Goal: Task Accomplishment & Management: Complete application form

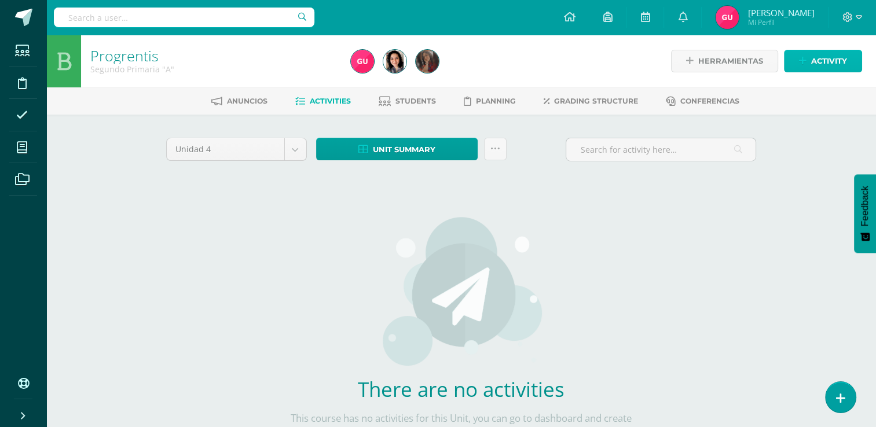
click at [834, 70] on span "Activity" at bounding box center [829, 60] width 36 height 21
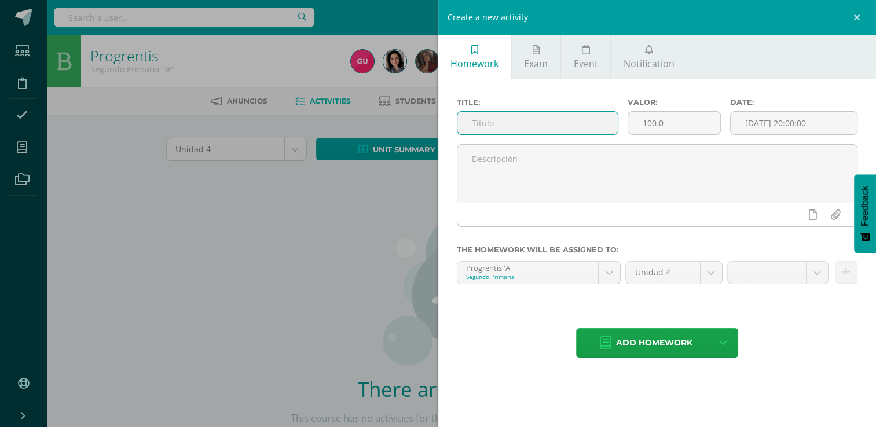
click at [542, 127] on input "text" at bounding box center [537, 123] width 160 height 23
type input "Unidad 16"
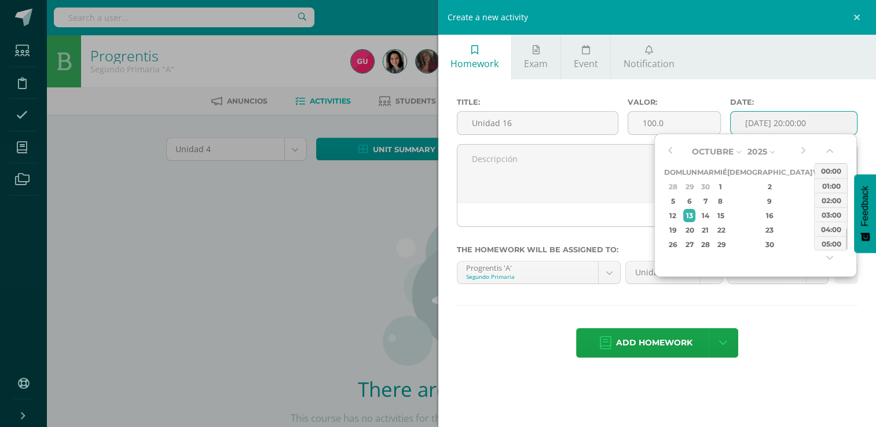
click at [823, 124] on input "2025-10-13 20:00:00" at bounding box center [794, 123] width 126 height 23
click at [725, 216] on div "15" at bounding box center [720, 215] width 10 height 13
type input "[DATE] 20:00"
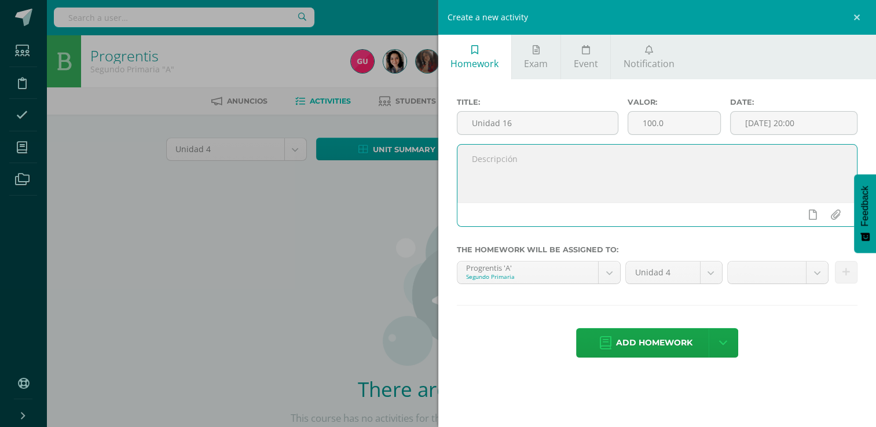
click at [620, 185] on textarea at bounding box center [657, 174] width 400 height 58
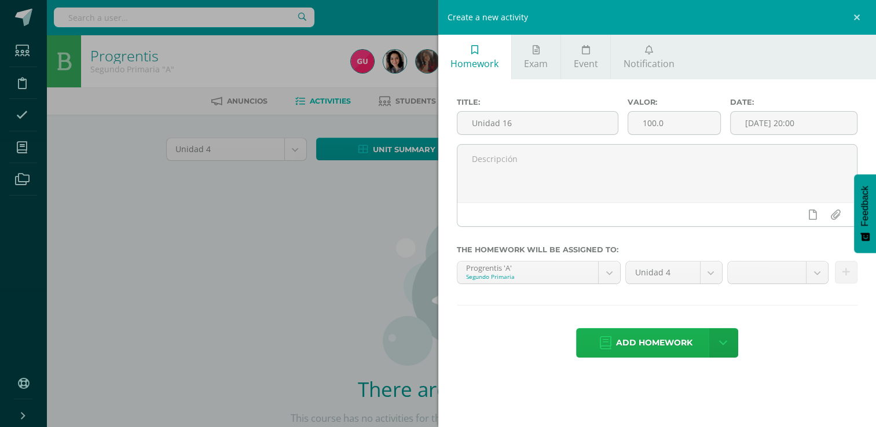
click at [667, 342] on span "Add homework" at bounding box center [654, 343] width 76 height 28
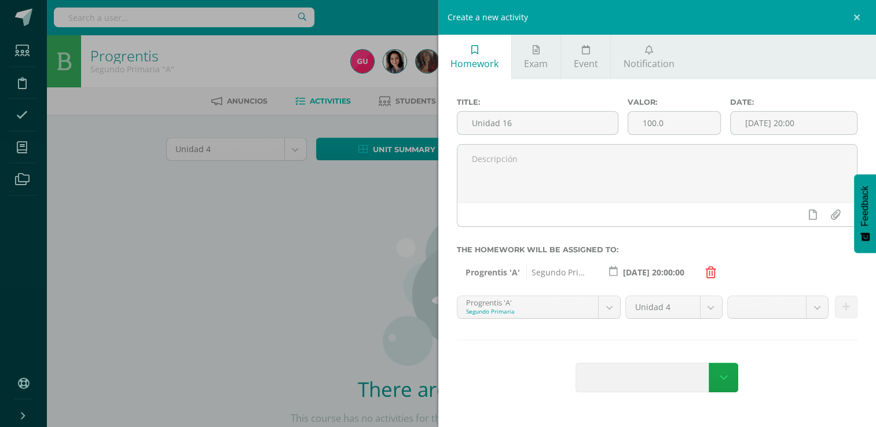
click at [345, 288] on div "Create a new activity Homework Exam Event Notification Title: Unidad 16 Valor: …" at bounding box center [438, 213] width 876 height 427
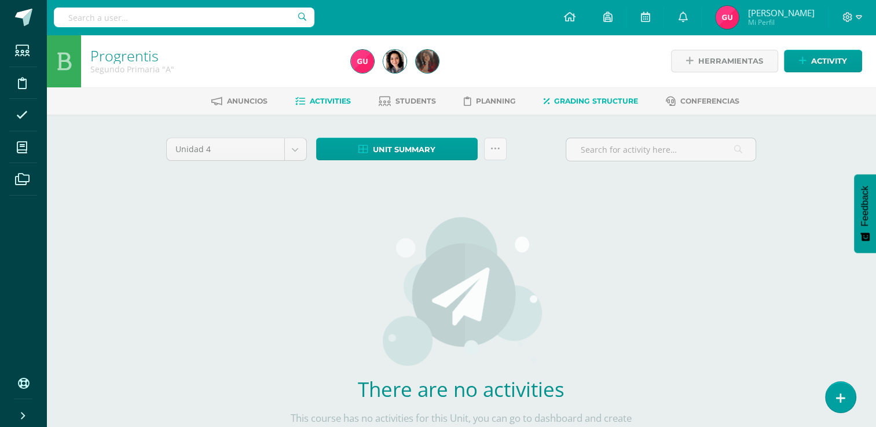
click at [572, 105] on span "Grading structure" at bounding box center [596, 101] width 84 height 9
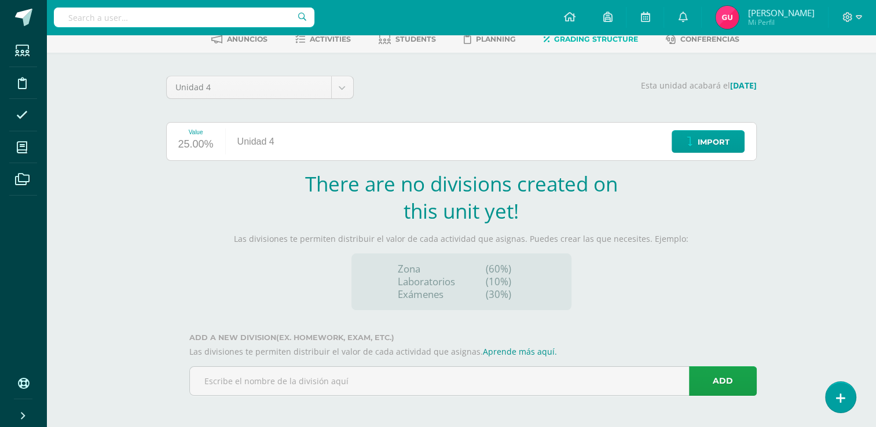
scroll to position [63, 0]
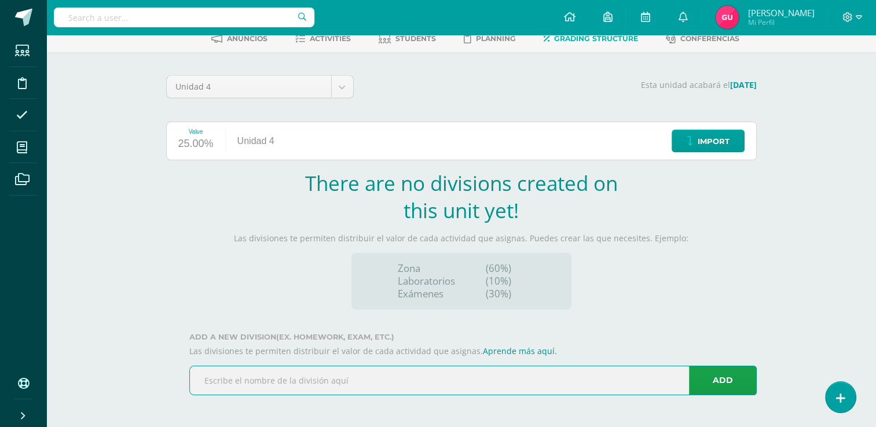
click at [428, 370] on input "text" at bounding box center [473, 380] width 566 height 28
type input "Zona"
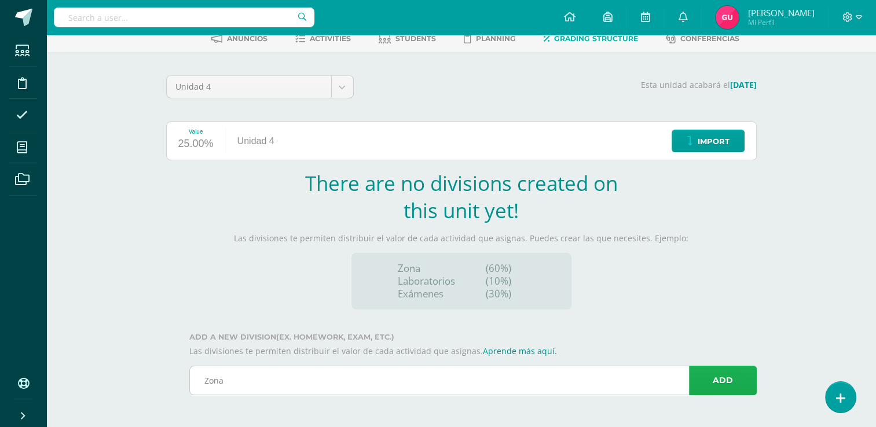
click at [737, 376] on link "Add" at bounding box center [723, 381] width 68 height 30
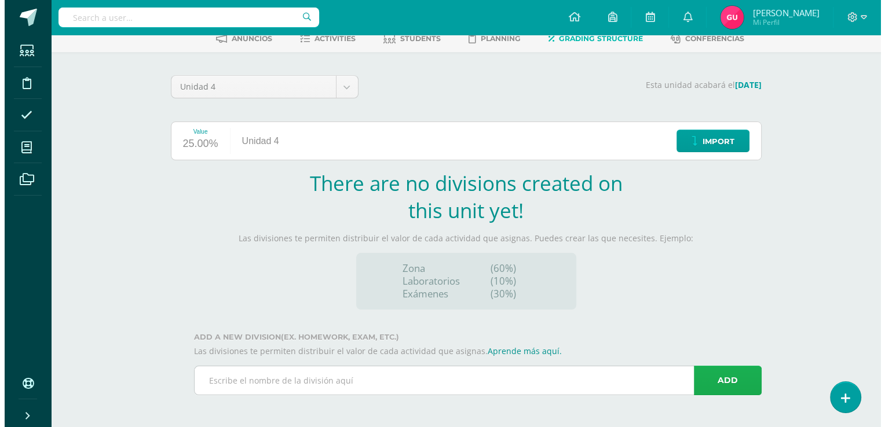
scroll to position [0, 0]
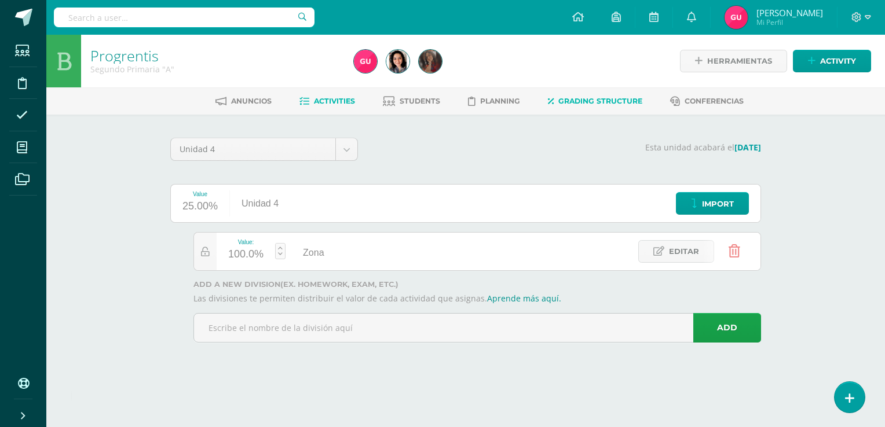
click at [336, 94] on link "Activities" at bounding box center [327, 101] width 56 height 19
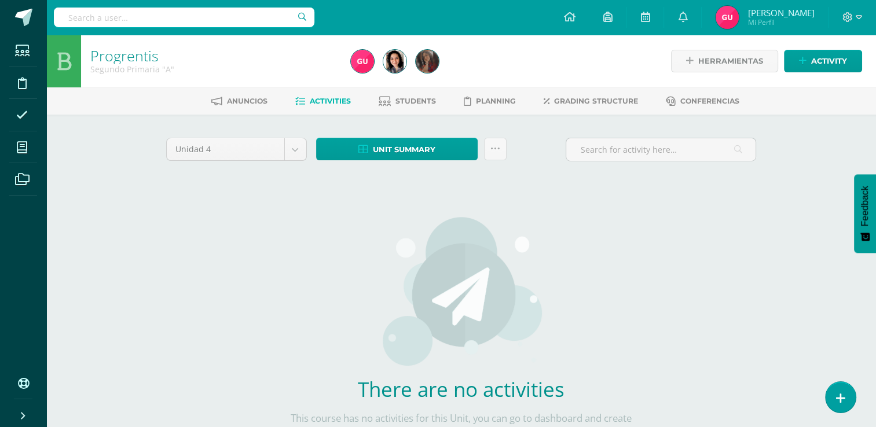
click at [842, 73] on div "Herramientas Detalle de asistencias Activity" at bounding box center [736, 61] width 251 height 53
click at [832, 57] on span "Activity" at bounding box center [829, 60] width 36 height 21
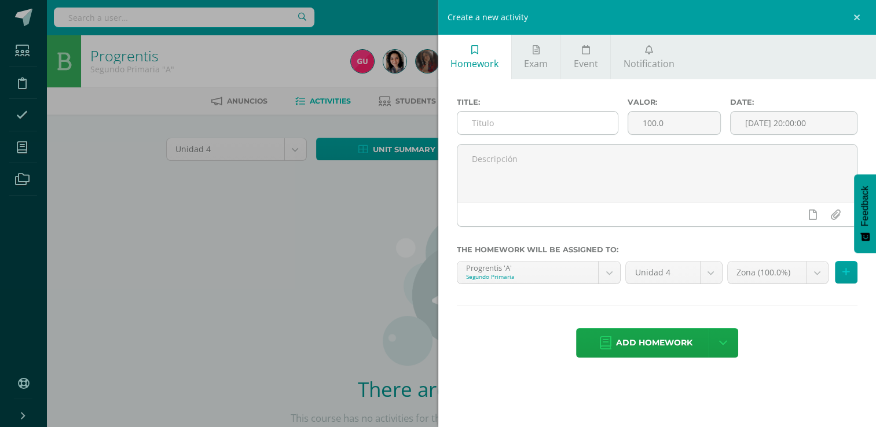
click at [480, 126] on input "text" at bounding box center [537, 123] width 160 height 23
type input "Unidad 16"
click at [795, 122] on input "[DATE] 20:00:00" at bounding box center [794, 123] width 126 height 23
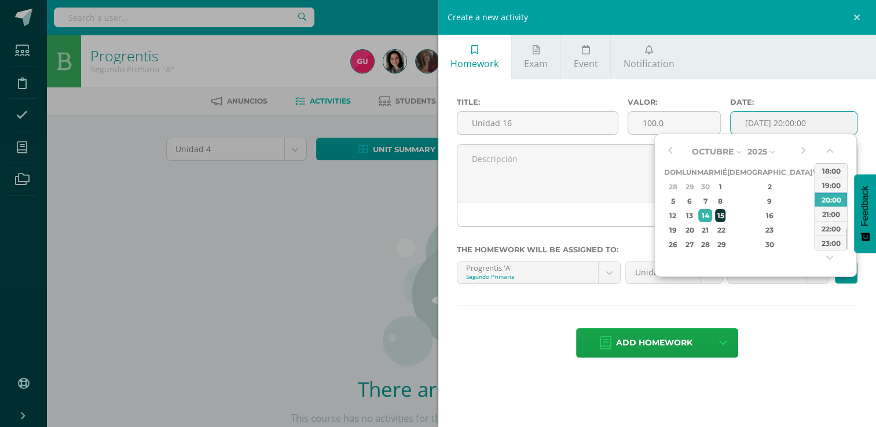
click at [725, 212] on div "15" at bounding box center [720, 215] width 10 height 13
drag, startPoint x: 845, startPoint y: 246, endPoint x: 843, endPoint y: 214, distance: 31.9
click at [843, 214] on div "00:00 01:00 02:00 03:00 04:00 05:00 06:00 07:00 08:00 09:00 10:00 11:00 12:00 1…" at bounding box center [831, 206] width 34 height 87
click at [843, 214] on div "12:00" at bounding box center [830, 212] width 32 height 14
type input "[DATE] 12:00"
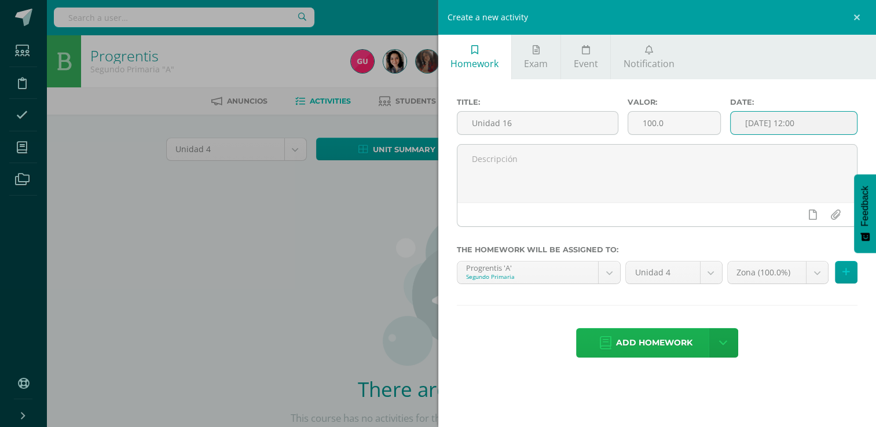
click at [652, 354] on span "Add homework" at bounding box center [654, 343] width 76 height 28
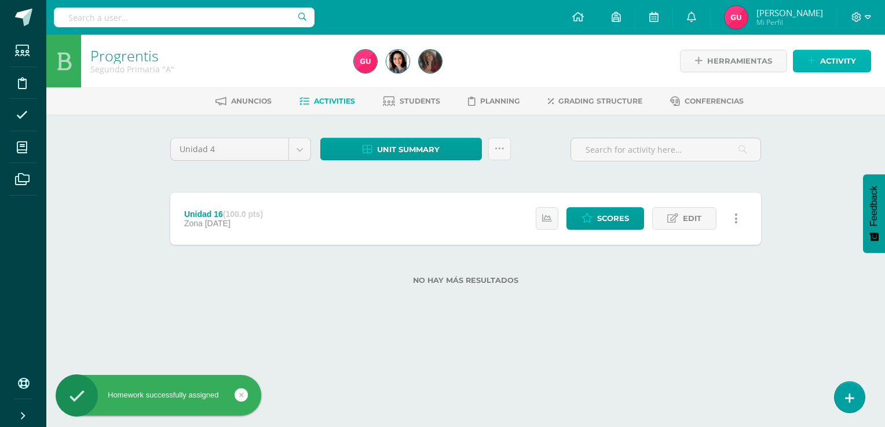
click at [812, 59] on icon at bounding box center [812, 61] width 8 height 10
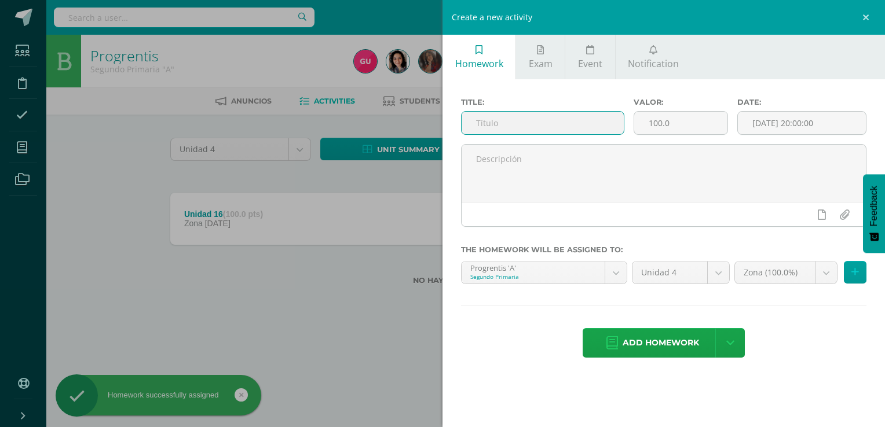
click at [535, 117] on input "text" at bounding box center [542, 123] width 162 height 23
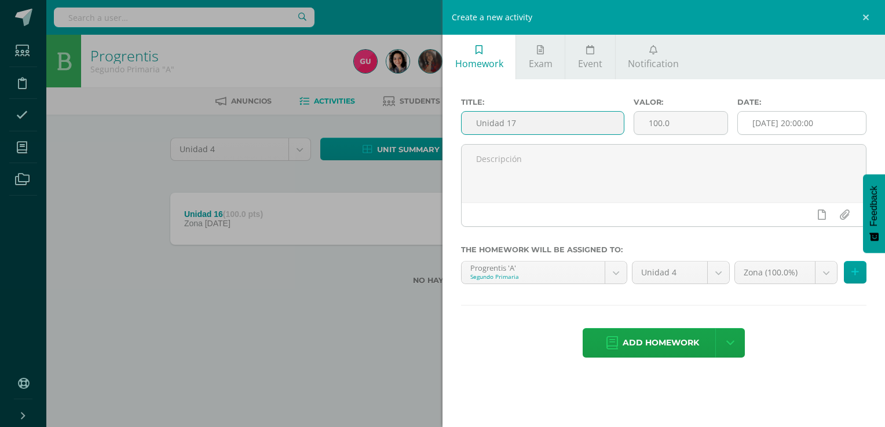
type input "Unidad 17"
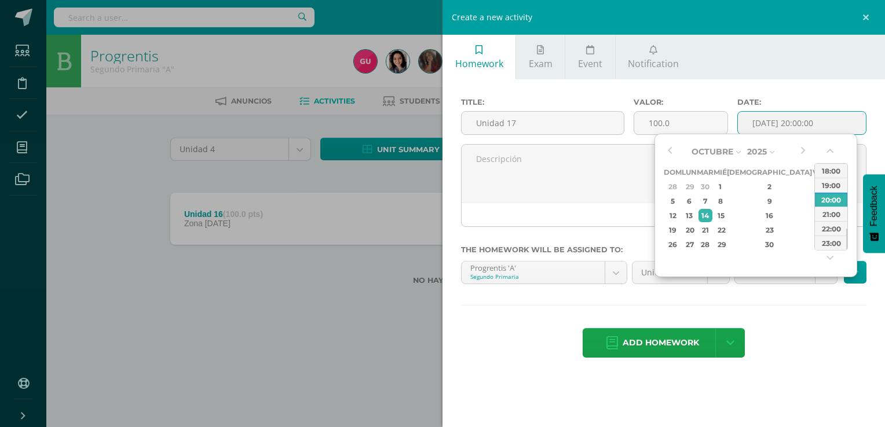
click at [799, 120] on input "[DATE] 20:00:00" at bounding box center [802, 123] width 128 height 23
drag, startPoint x: 846, startPoint y: 234, endPoint x: 846, endPoint y: 218, distance: 16.8
click at [846, 218] on div at bounding box center [846, 222] width 1 height 21
click at [837, 219] on div "17:00" at bounding box center [830, 224] width 32 height 14
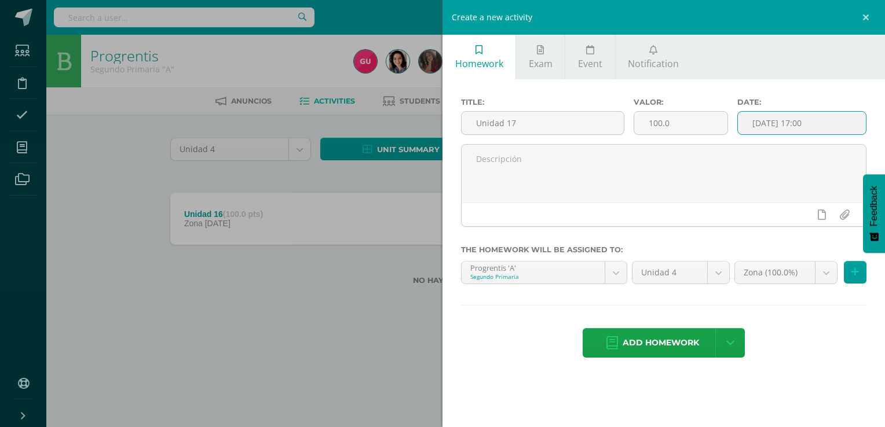
click at [806, 129] on input "2025-10-14 17:00" at bounding box center [802, 123] width 128 height 23
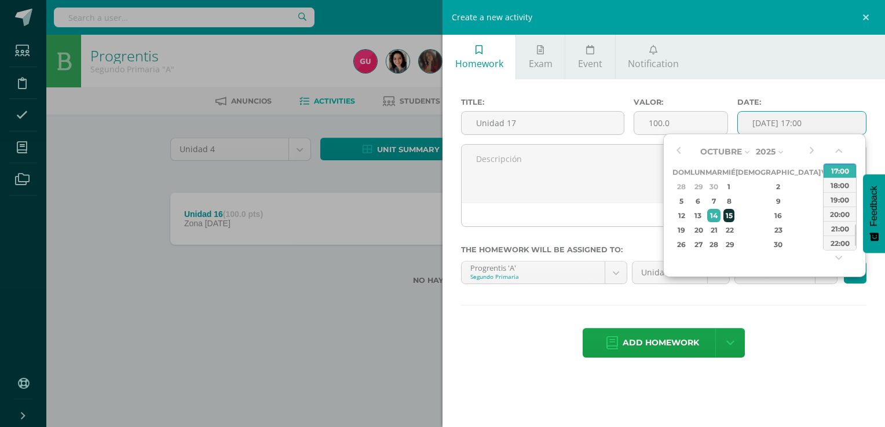
click at [733, 211] on div "15" at bounding box center [728, 215] width 10 height 13
drag, startPoint x: 854, startPoint y: 241, endPoint x: 857, endPoint y: 214, distance: 27.3
click at [857, 214] on div "Octubre Enero Febrero Marzo Abril Mayo Junio Julio Agosto Septiembre Octubre No…" at bounding box center [764, 206] width 203 height 144
click at [845, 212] on div "12:00" at bounding box center [839, 210] width 32 height 14
type input "2025-10-15 12:00"
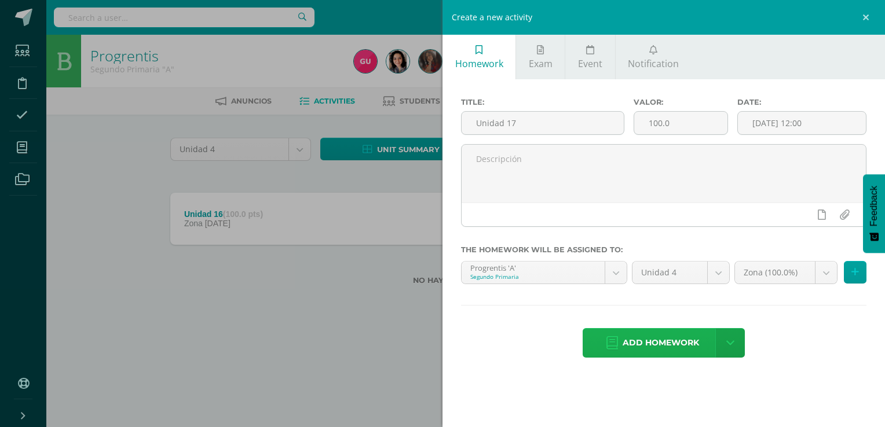
click at [678, 352] on span "Add homework" at bounding box center [660, 343] width 76 height 28
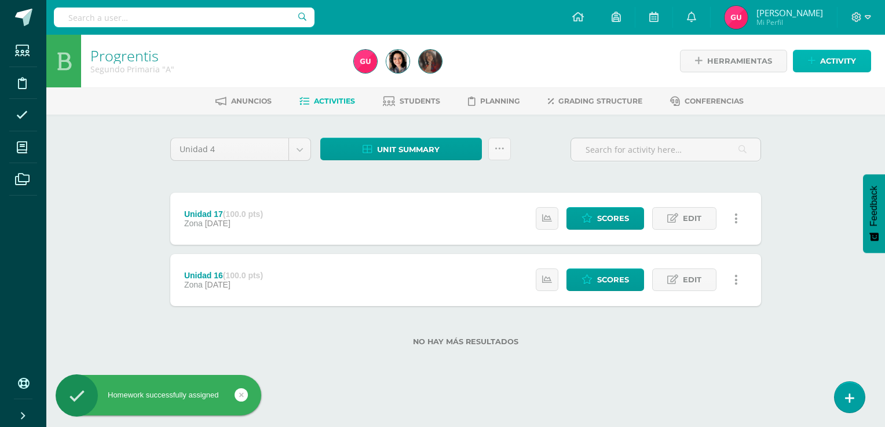
click at [814, 65] on icon at bounding box center [812, 61] width 8 height 10
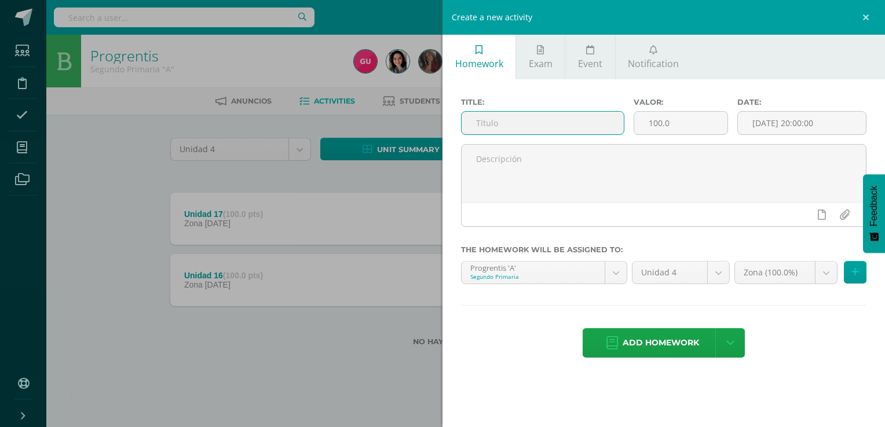
click at [600, 113] on input "text" at bounding box center [542, 123] width 162 height 23
type input "Unidad 18"
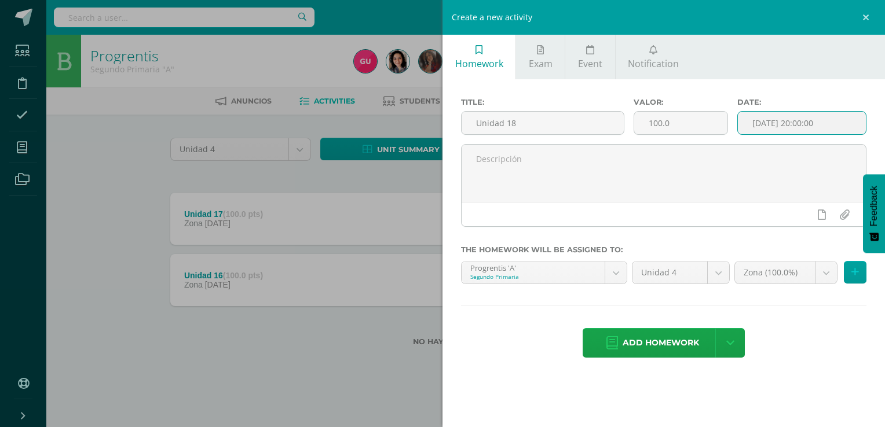
click at [784, 127] on input "[DATE] 20:00:00" at bounding box center [802, 123] width 128 height 23
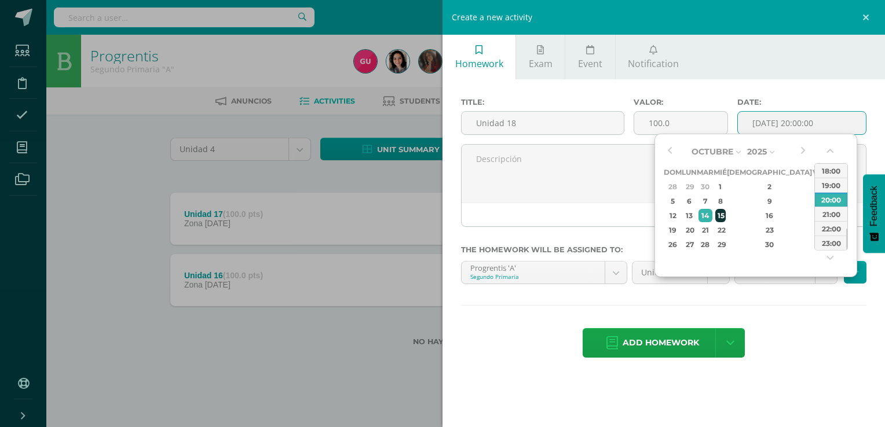
click at [725, 220] on div "15" at bounding box center [720, 215] width 10 height 13
drag, startPoint x: 846, startPoint y: 243, endPoint x: 846, endPoint y: 217, distance: 26.6
click at [846, 217] on div at bounding box center [846, 214] width 1 height 21
click at [829, 193] on div "12:00" at bounding box center [830, 191] width 32 height 14
type input "[DATE] 12:00"
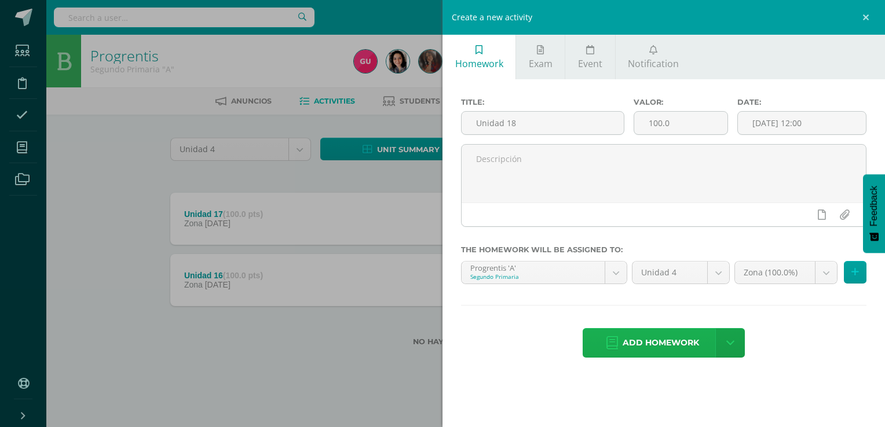
click at [644, 341] on span "Add homework" at bounding box center [660, 343] width 76 height 28
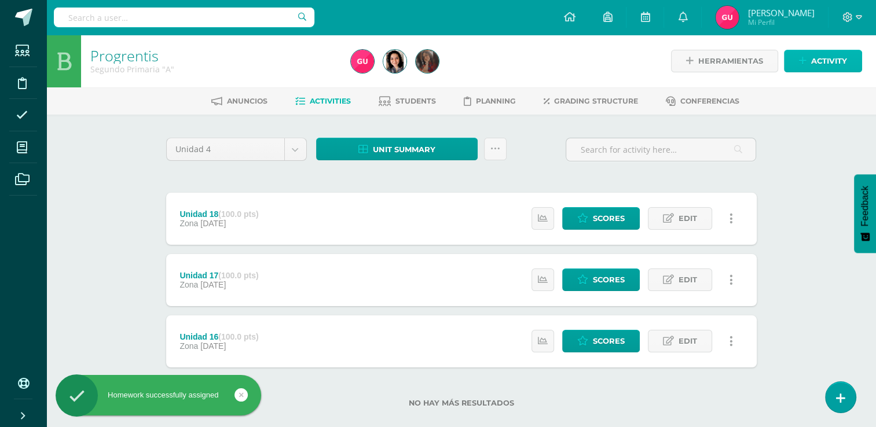
click at [821, 58] on span "Activity" at bounding box center [829, 60] width 36 height 21
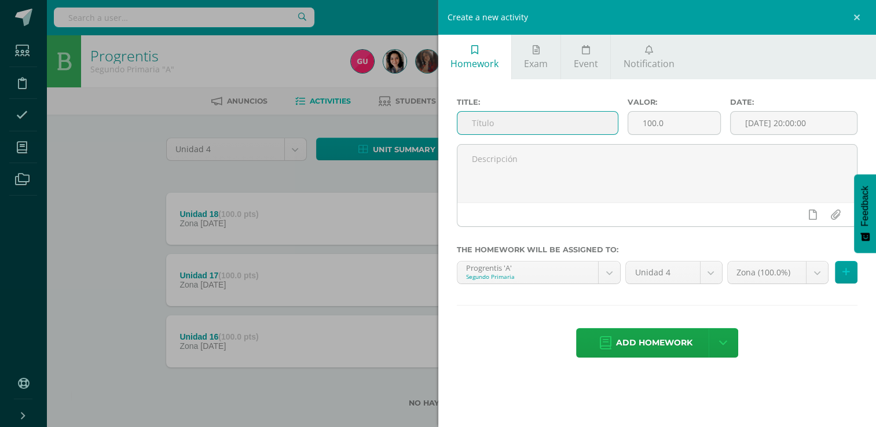
click at [538, 122] on input "text" at bounding box center [537, 123] width 160 height 23
type input "Unidad 19"
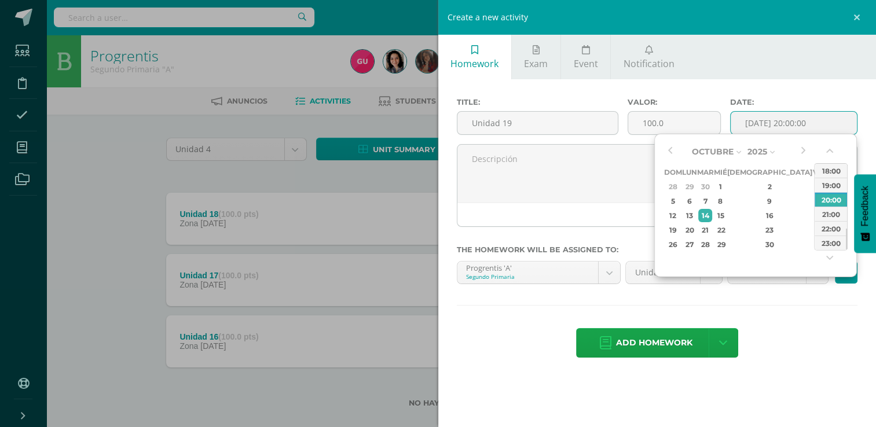
click at [803, 128] on input "[DATE] 20:00:00" at bounding box center [794, 123] width 126 height 23
click at [725, 214] on div "15" at bounding box center [720, 215] width 10 height 13
drag, startPoint x: 846, startPoint y: 237, endPoint x: 848, endPoint y: 212, distance: 25.6
click at [848, 212] on div "Octubre Enero Febrero Marzo Abril Mayo Junio Julio Agosto Septiembre Octubre No…" at bounding box center [755, 206] width 203 height 144
click at [826, 185] on div "12:00" at bounding box center [830, 186] width 32 height 14
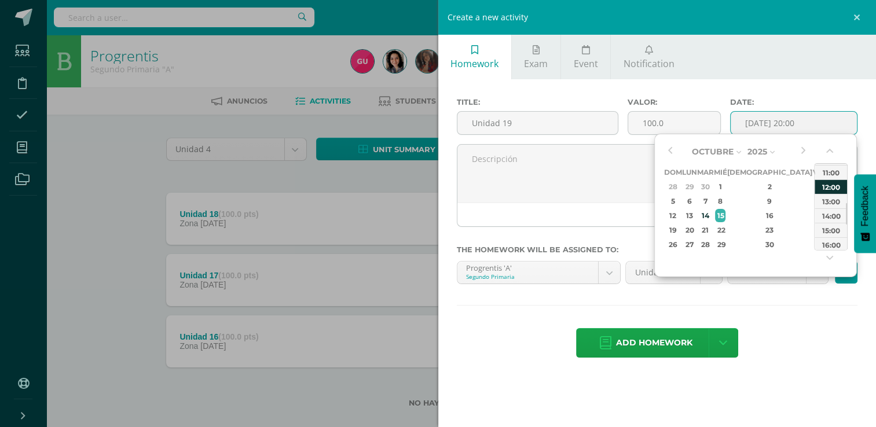
type input "2025-10-15 12:00"
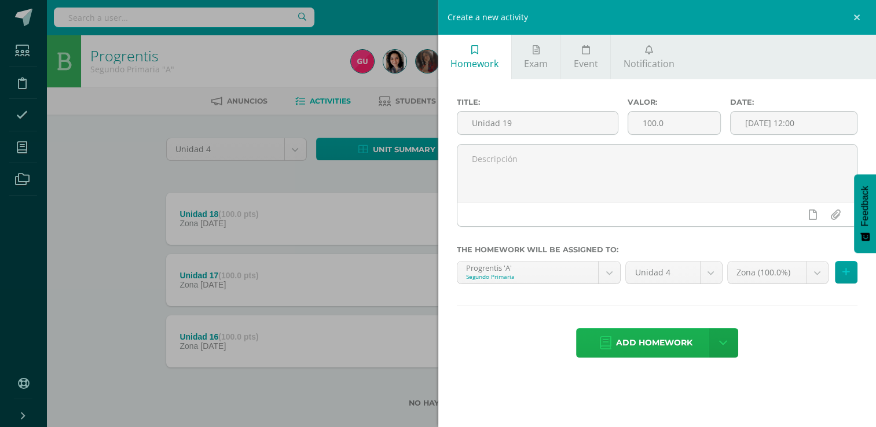
click at [639, 339] on span "Add homework" at bounding box center [654, 343] width 76 height 28
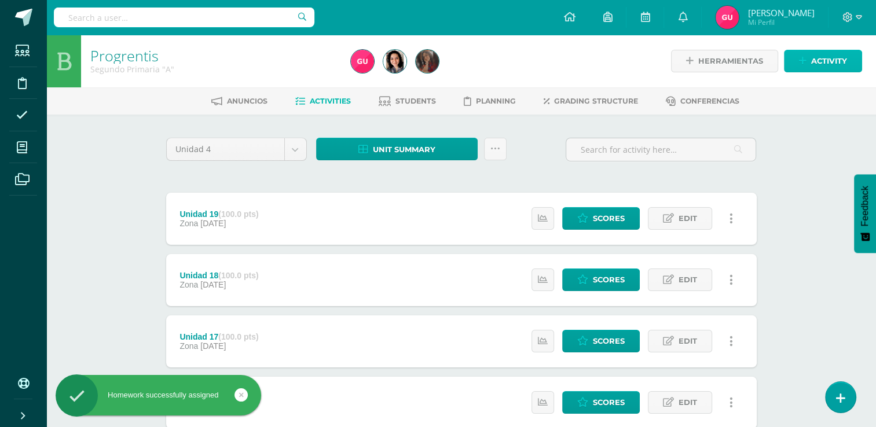
click at [812, 57] on span "Activity" at bounding box center [829, 60] width 36 height 21
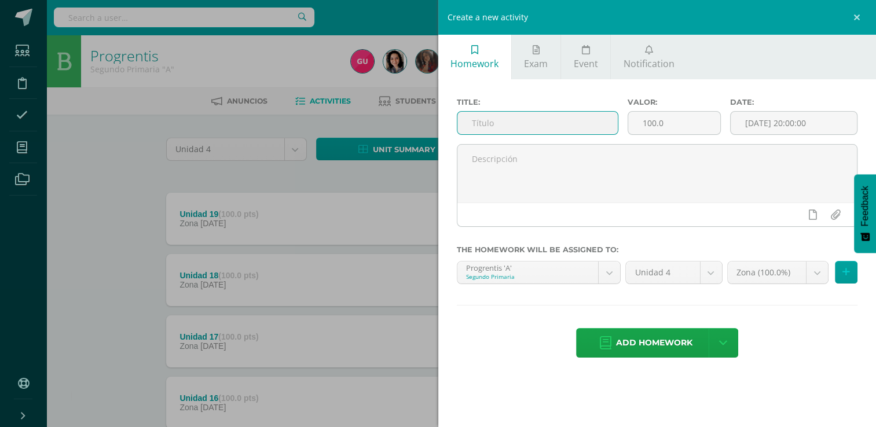
click at [552, 119] on input "text" at bounding box center [537, 123] width 160 height 23
type input "Unidad 20"
click at [761, 116] on input "[DATE] 20:00:00" at bounding box center [794, 123] width 126 height 23
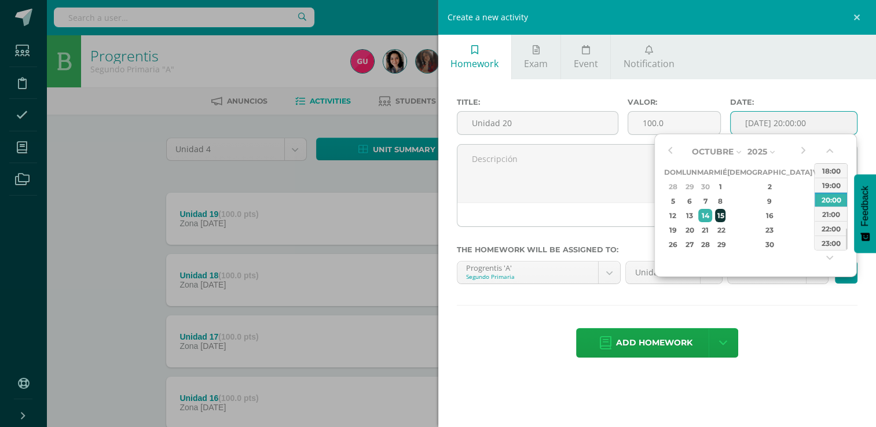
click at [725, 219] on div "15" at bounding box center [720, 215] width 10 height 13
drag, startPoint x: 846, startPoint y: 244, endPoint x: 850, endPoint y: 210, distance: 34.5
click at [850, 210] on div "Octubre Enero Febrero Marzo Abril Mayo Junio Julio Agosto Septiembre Octubre No…" at bounding box center [755, 206] width 203 height 144
click at [832, 222] on div "12:00" at bounding box center [830, 221] width 32 height 14
type input "2025-10-15 12:00"
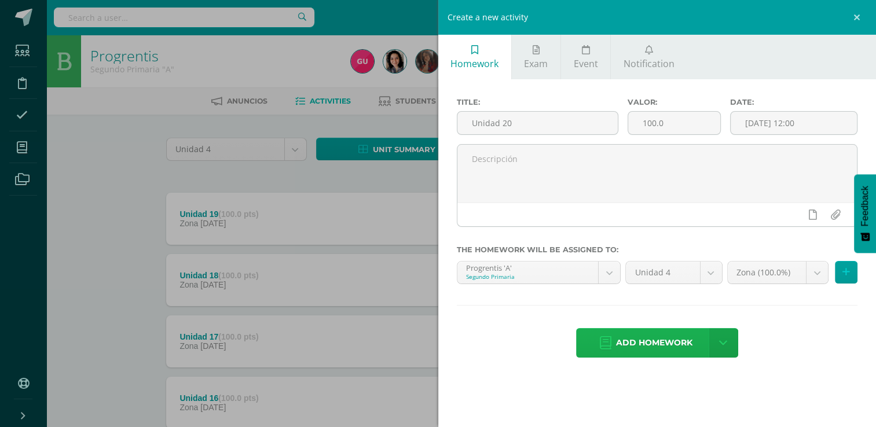
click at [655, 339] on span "Add homework" at bounding box center [654, 343] width 76 height 28
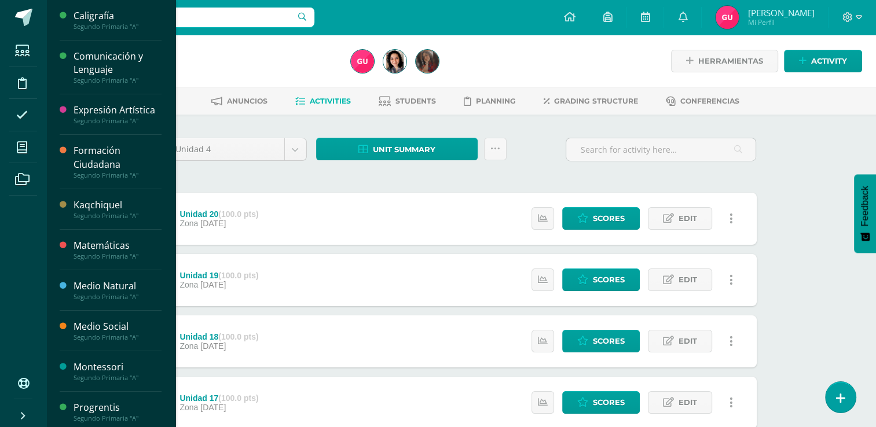
click at [89, 27] on div at bounding box center [184, 17] width 261 height 35
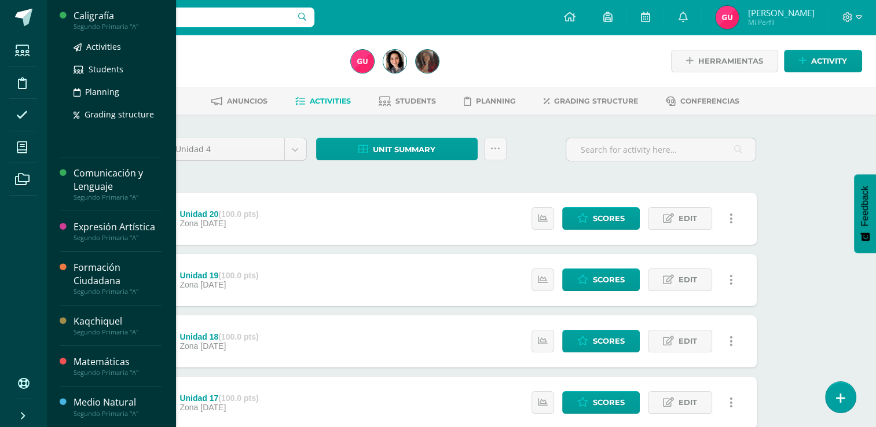
click at [104, 22] on input "text" at bounding box center [184, 18] width 261 height 20
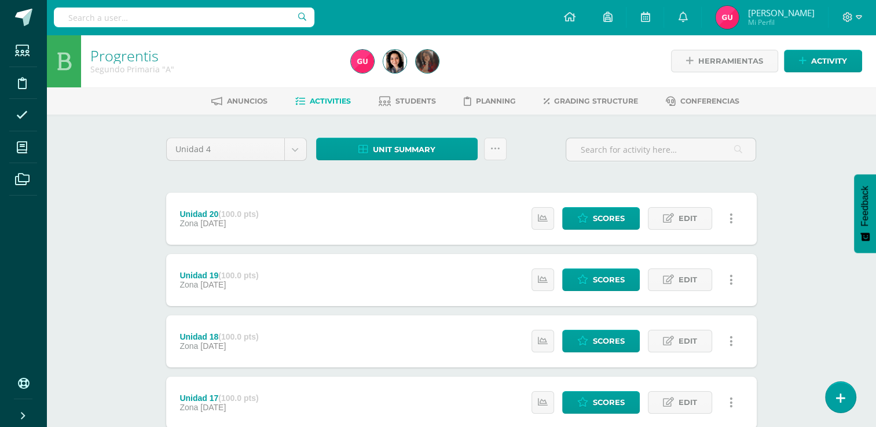
click at [87, 19] on body "Homework successfully assigned Students Discipline Attendance My courses Archiv…" at bounding box center [438, 283] width 876 height 567
click at [81, 15] on body "Homework successfully assigned Students Discipline Attendance My courses Archiv…" at bounding box center [438, 283] width 876 height 567
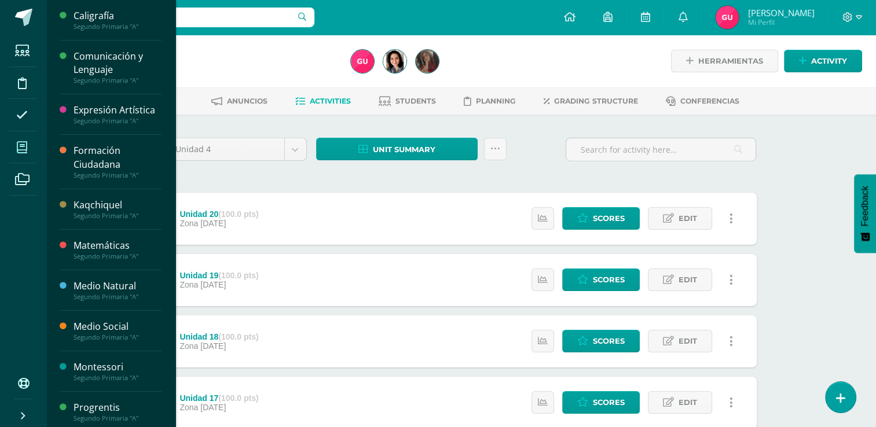
click at [17, 145] on icon at bounding box center [22, 148] width 10 height 12
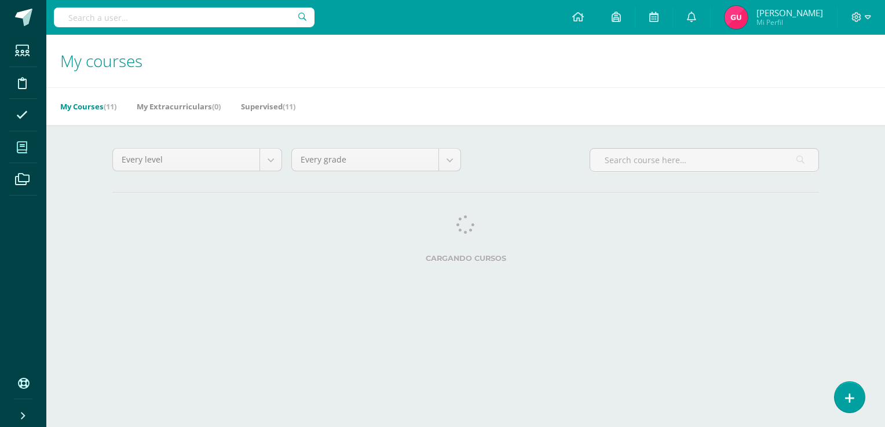
click at [82, 17] on input "text" at bounding box center [184, 18] width 261 height 20
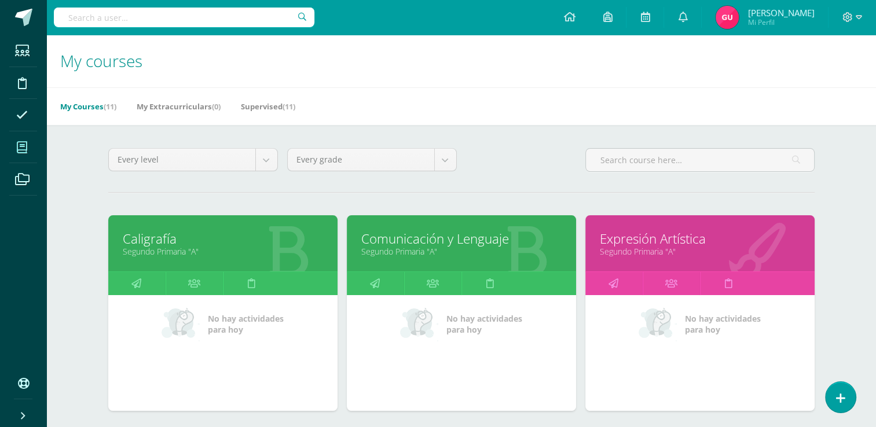
click at [161, 238] on link "Caligrafía" at bounding box center [223, 239] width 200 height 18
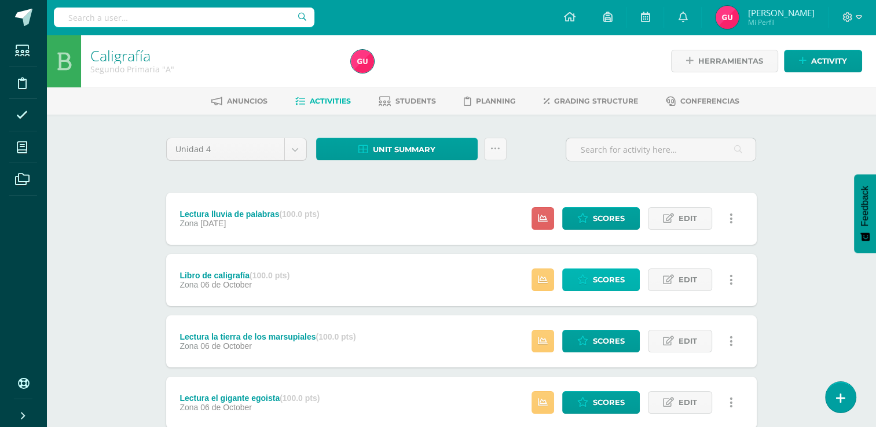
click at [592, 285] on link "Scores" at bounding box center [601, 280] width 78 height 23
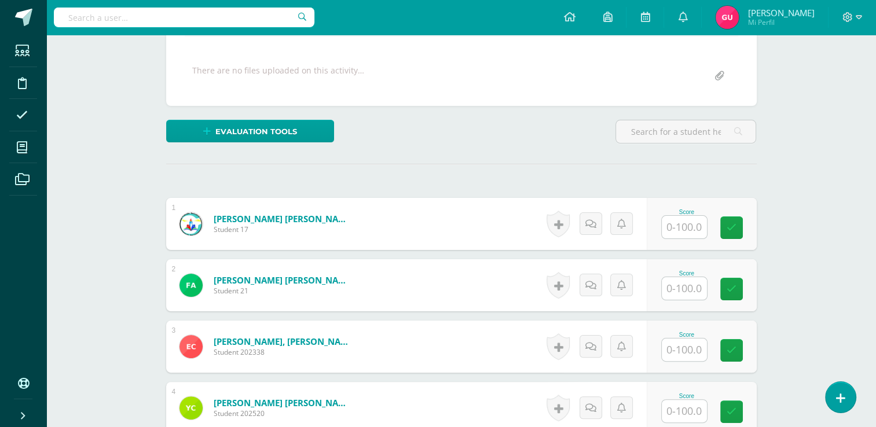
scroll to position [205, 0]
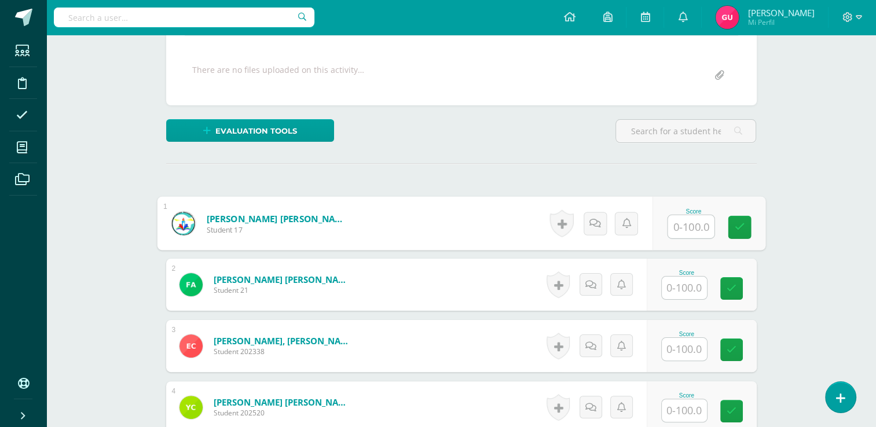
click at [680, 217] on input "text" at bounding box center [690, 226] width 46 height 23
type input "100"
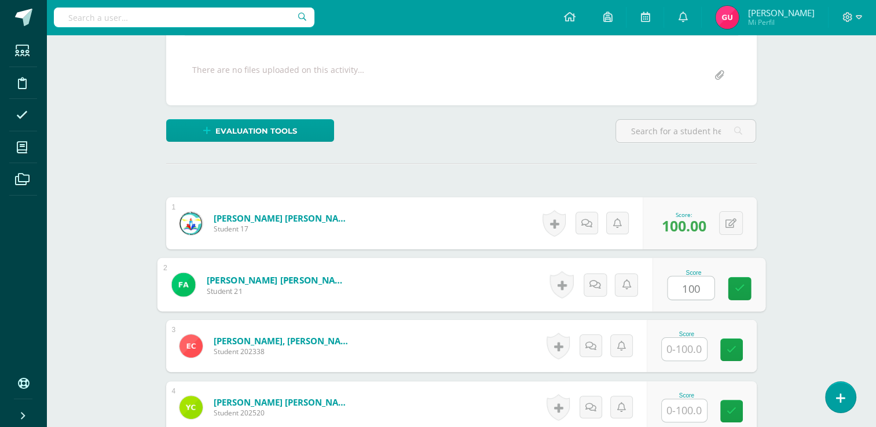
type input "100"
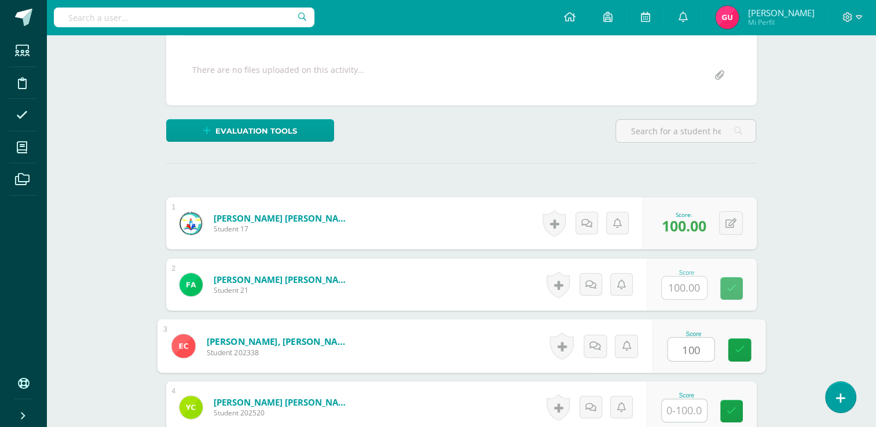
type input "100"
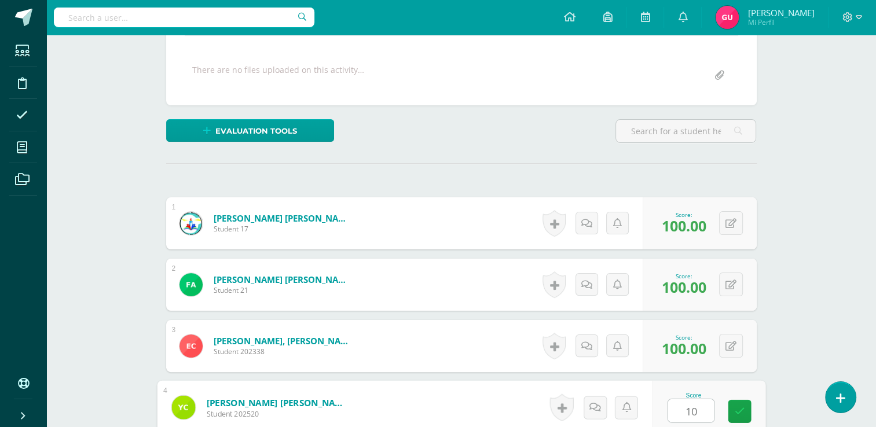
type input "1"
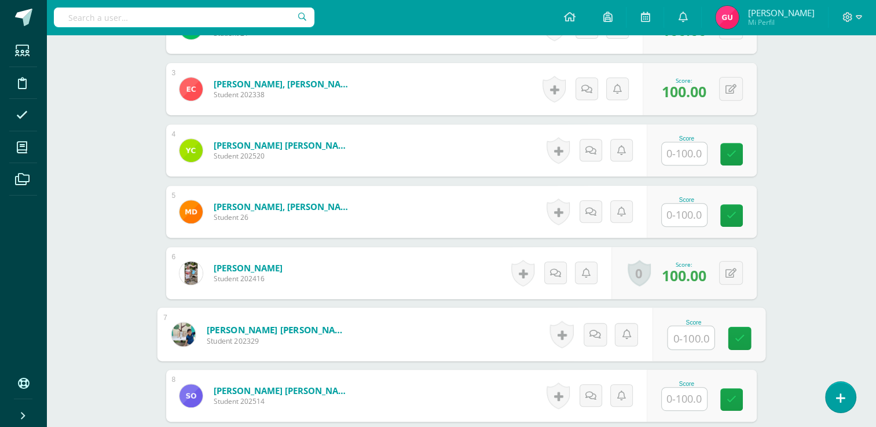
click at [684, 342] on input "text" at bounding box center [690, 337] width 46 height 23
type input "100"
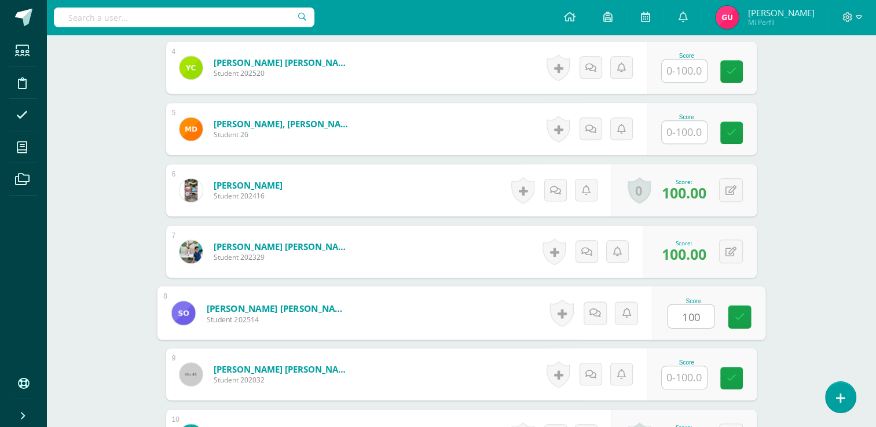
scroll to position [588, 0]
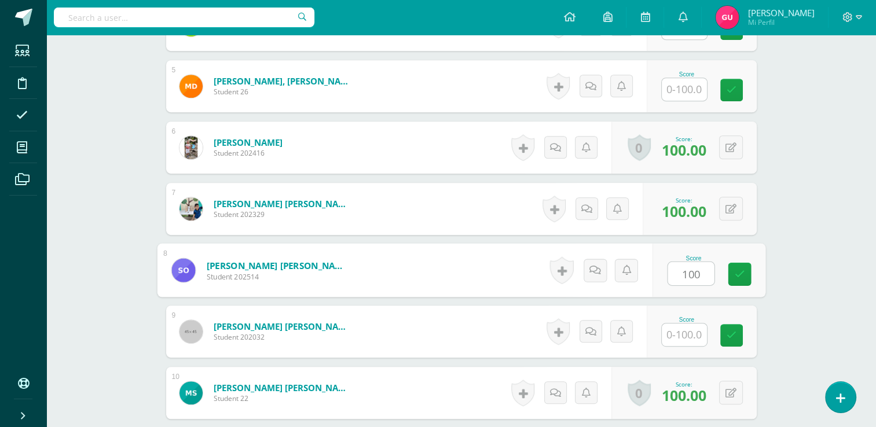
type input "100"
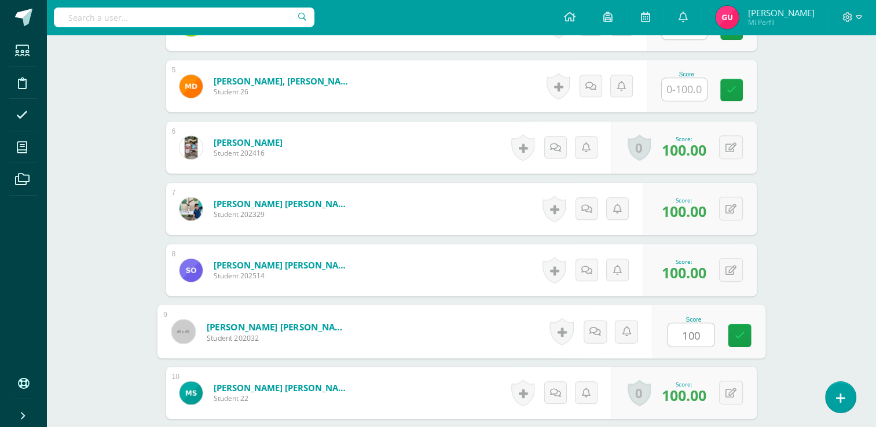
type input "100"
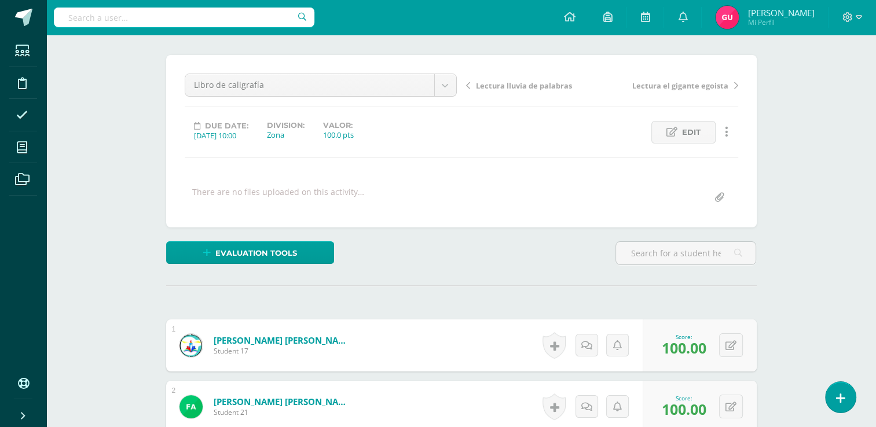
scroll to position [55, 0]
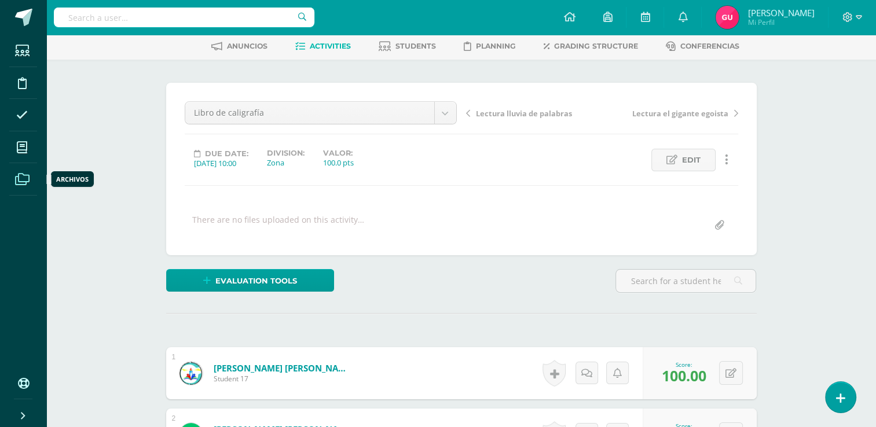
click at [25, 164] on link "Archivos" at bounding box center [23, 179] width 28 height 32
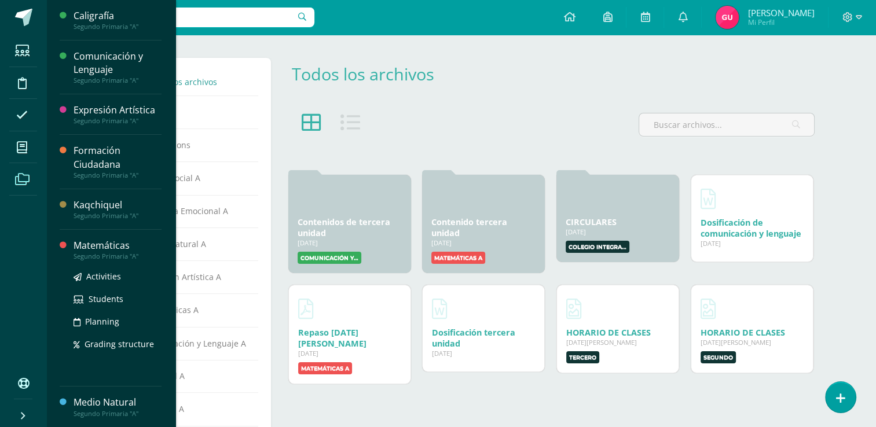
click at [93, 246] on div "Matemáticas" at bounding box center [118, 245] width 88 height 13
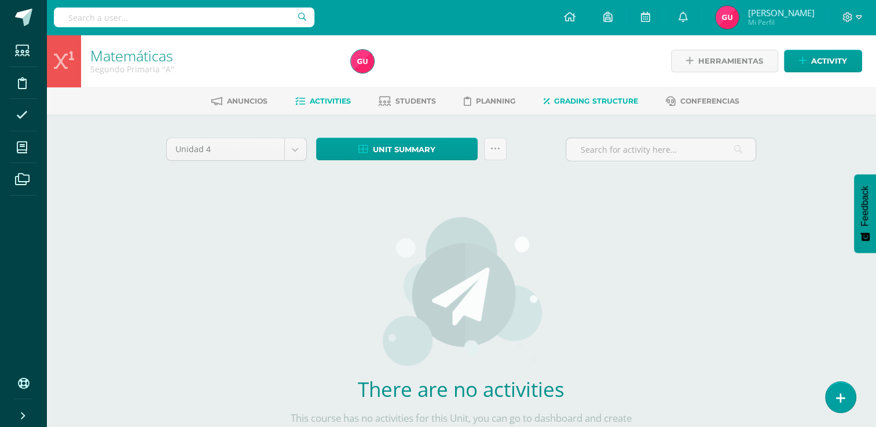
click at [626, 104] on span "Grading structure" at bounding box center [596, 101] width 84 height 9
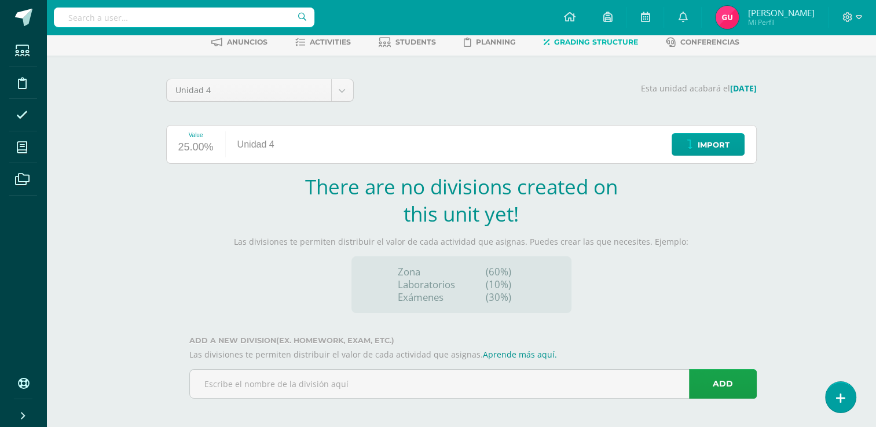
scroll to position [63, 0]
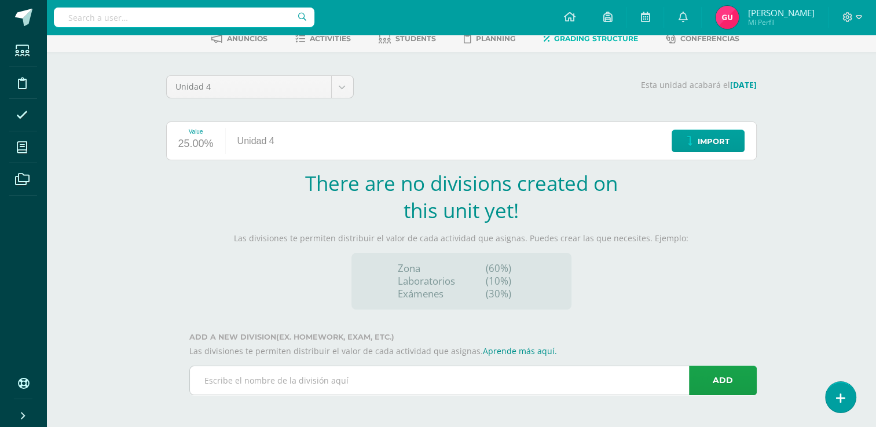
click at [553, 389] on input "text" at bounding box center [473, 380] width 566 height 28
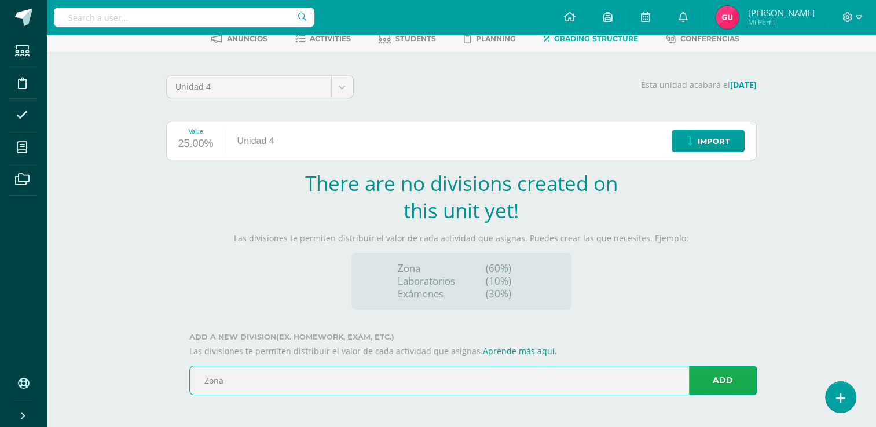
type input "Zona"
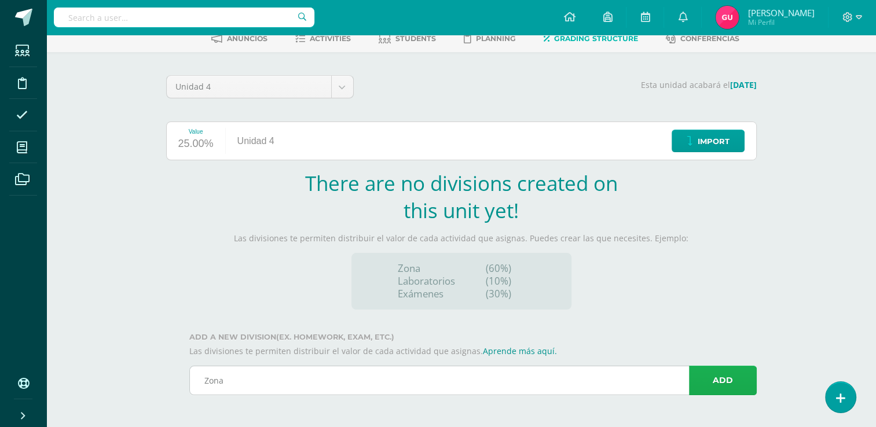
click at [711, 381] on link "Add" at bounding box center [723, 381] width 68 height 30
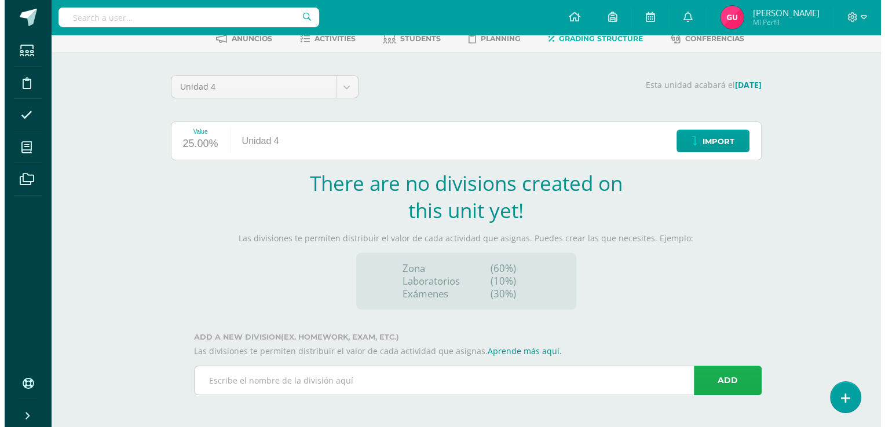
scroll to position [0, 0]
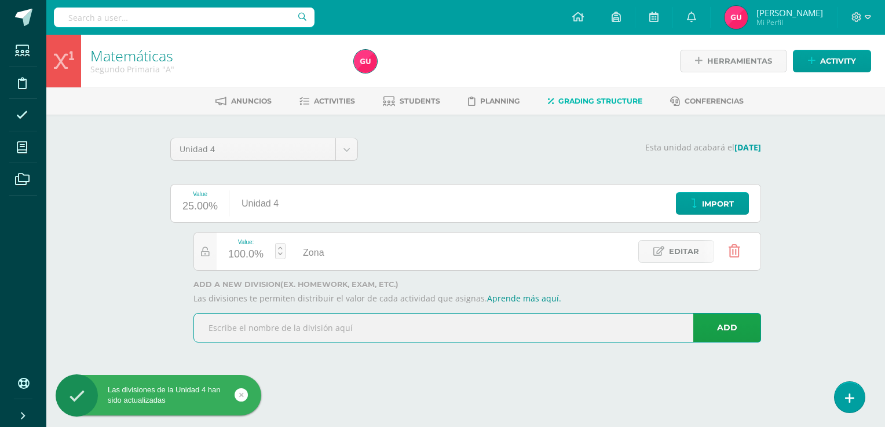
click at [538, 317] on input "text" at bounding box center [477, 328] width 566 height 28
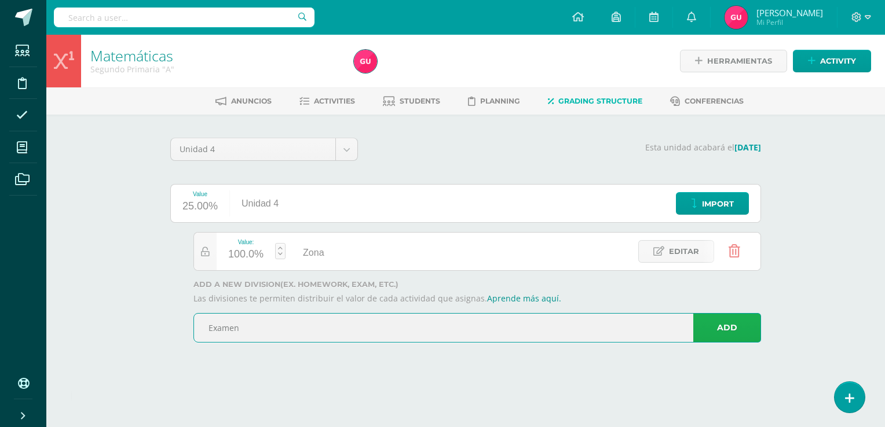
type input "Examen"
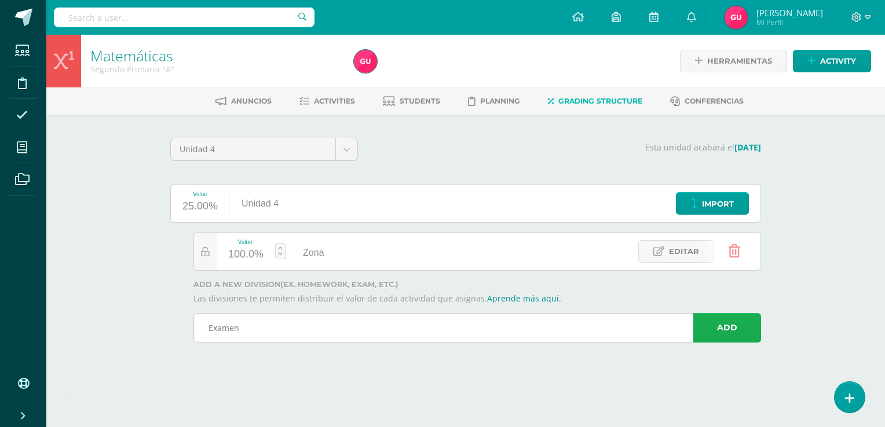
click at [732, 324] on link "Add" at bounding box center [727, 328] width 68 height 30
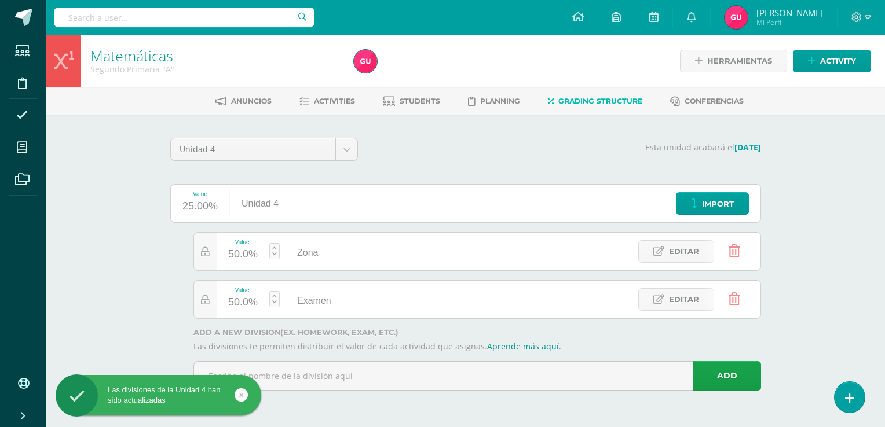
click at [243, 257] on div "50.0%" at bounding box center [243, 254] width 30 height 19
click at [327, 225] on link "Guardar" at bounding box center [335, 221] width 79 height 15
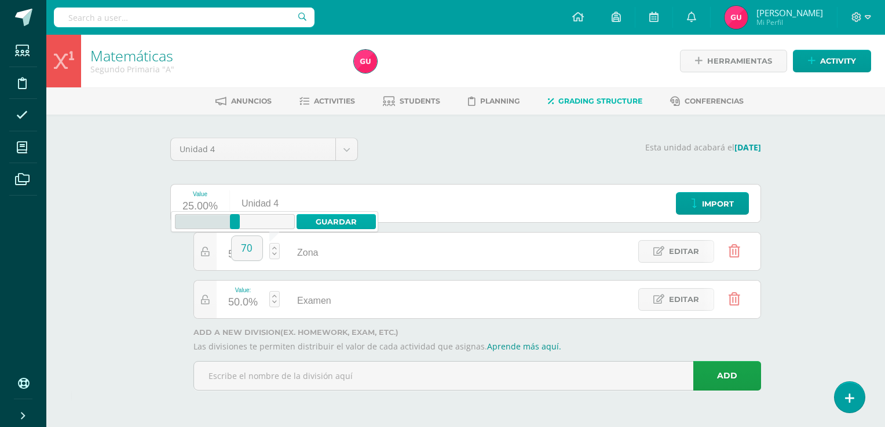
type input "70"
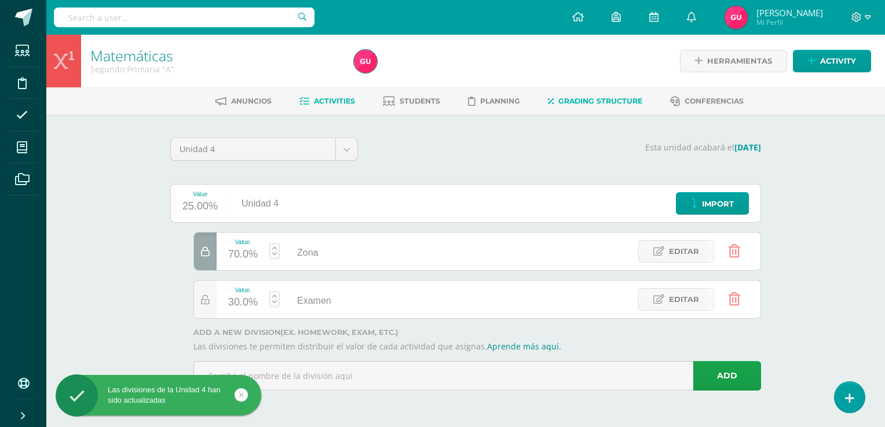
click at [327, 97] on span "Activities" at bounding box center [334, 101] width 41 height 9
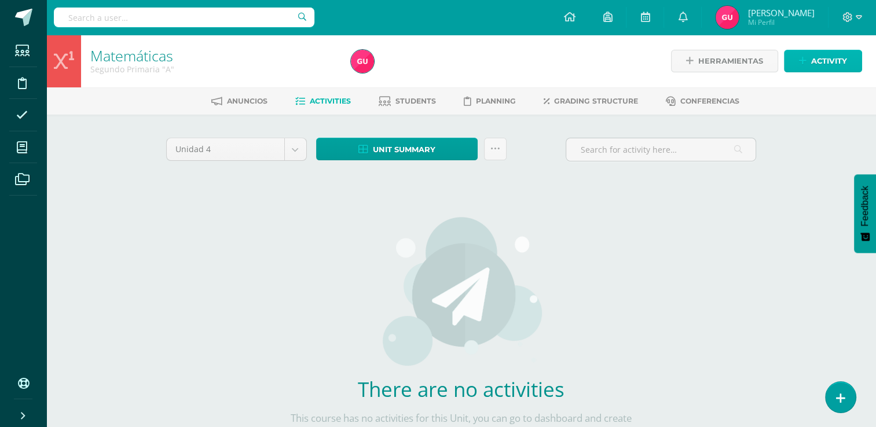
click at [794, 68] on link "Activity" at bounding box center [823, 61] width 78 height 23
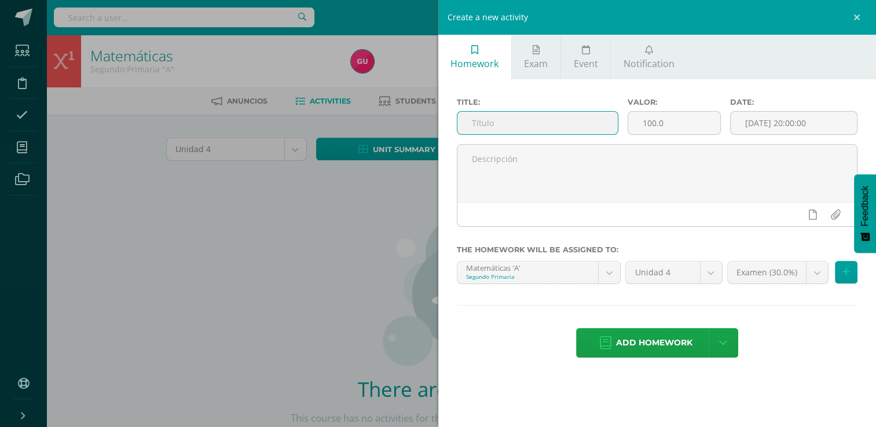
click at [494, 129] on input "text" at bounding box center [537, 123] width 160 height 23
type input "Evaluación de unidad 1"
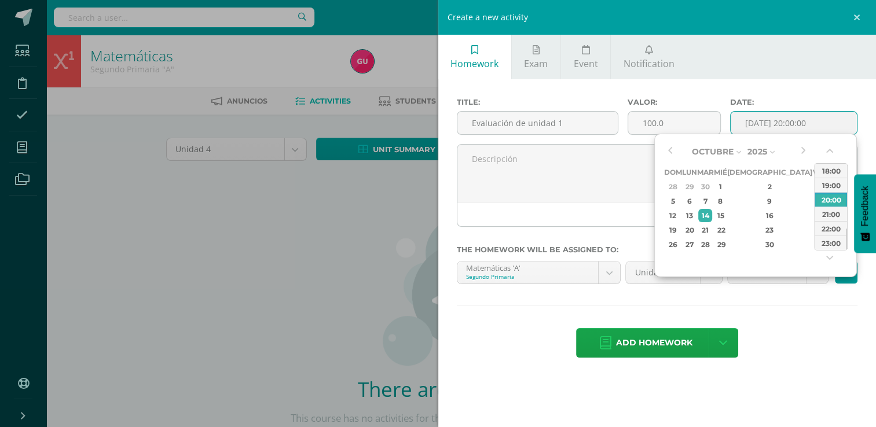
click at [784, 125] on input "[DATE] 20:00:00" at bounding box center [794, 123] width 126 height 23
click at [725, 212] on div "15" at bounding box center [720, 215] width 10 height 13
drag, startPoint x: 846, startPoint y: 245, endPoint x: 846, endPoint y: 223, distance: 21.4
click at [846, 223] on div at bounding box center [846, 217] width 1 height 21
click at [827, 171] on div "12:00" at bounding box center [830, 170] width 32 height 14
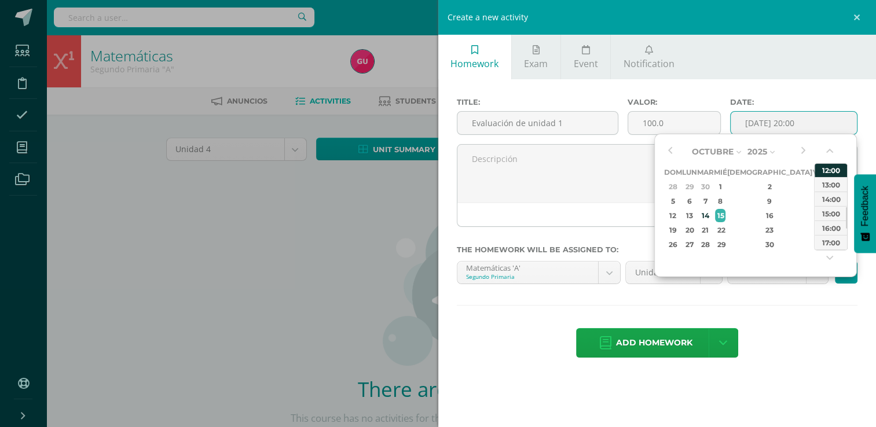
type input "[DATE] 12:00"
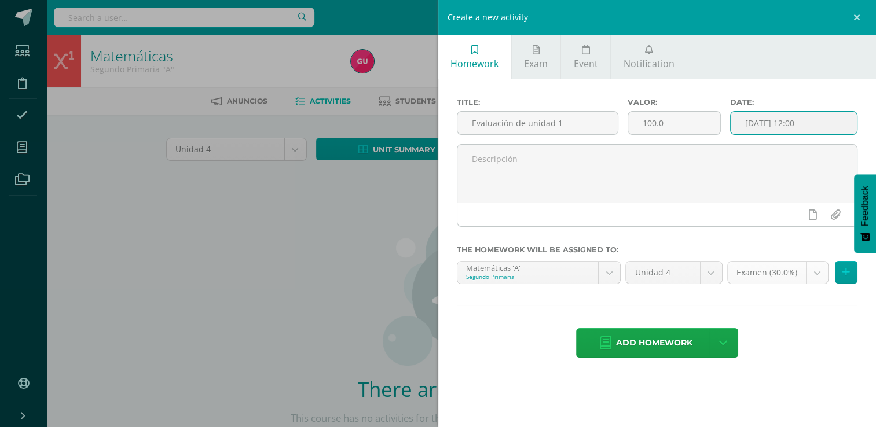
click at [821, 277] on body "Students Discipline Attendance My courses Archivos Soporte Help Reportar un pro…" at bounding box center [438, 248] width 876 height 497
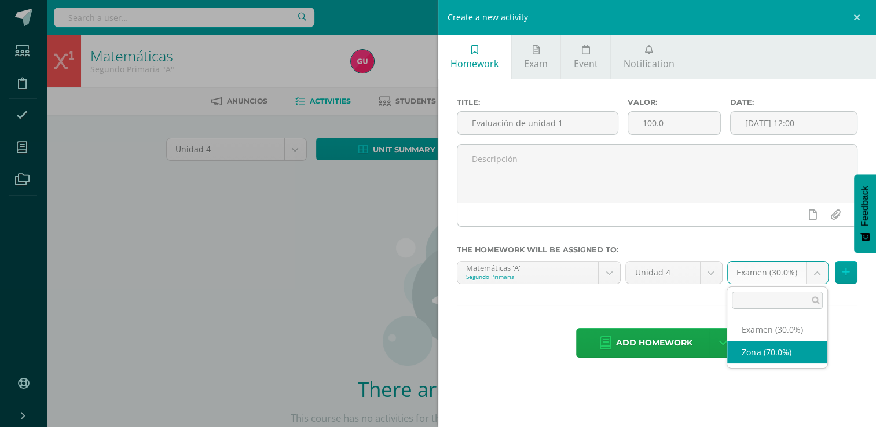
select select "37027"
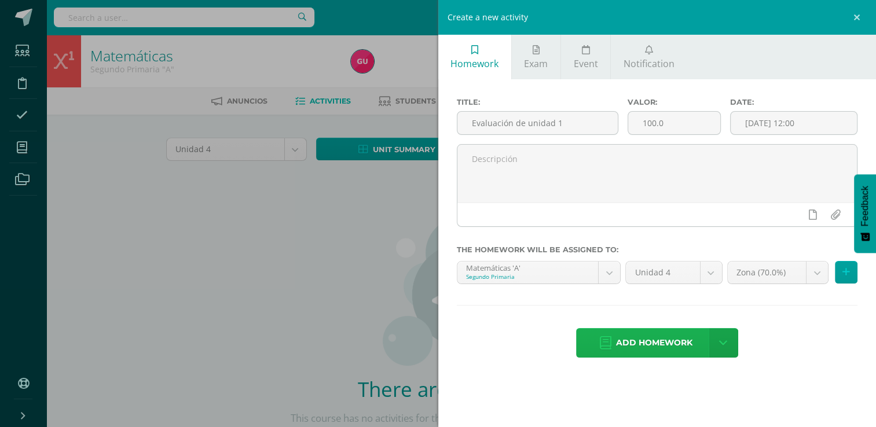
click at [662, 342] on span "Add homework" at bounding box center [654, 343] width 76 height 28
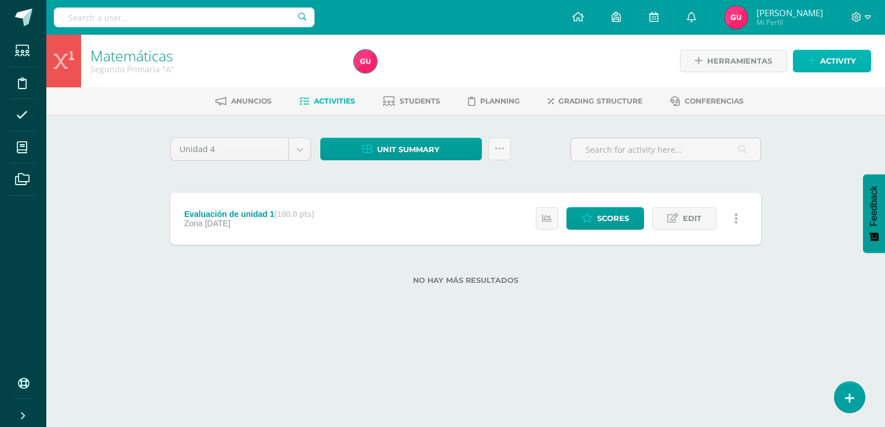
click at [820, 61] on span "Activity" at bounding box center [838, 60] width 36 height 21
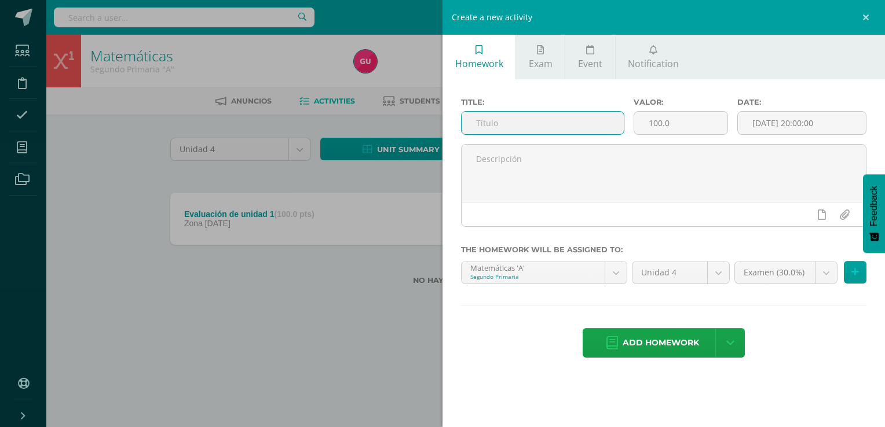
click at [567, 125] on input "text" at bounding box center [542, 123] width 162 height 23
type input "Evaluación de unidad 2"
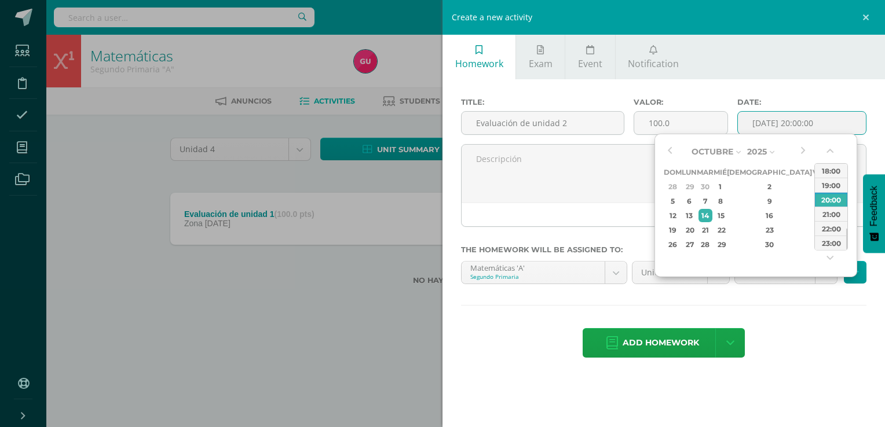
click at [754, 119] on input "[DATE] 20:00:00" at bounding box center [802, 123] width 128 height 23
click at [725, 218] on div "15" at bounding box center [720, 215] width 10 height 13
drag, startPoint x: 846, startPoint y: 240, endPoint x: 845, endPoint y: 219, distance: 21.4
click at [846, 219] on div at bounding box center [846, 217] width 1 height 21
click at [828, 170] on div "12:00" at bounding box center [830, 170] width 32 height 14
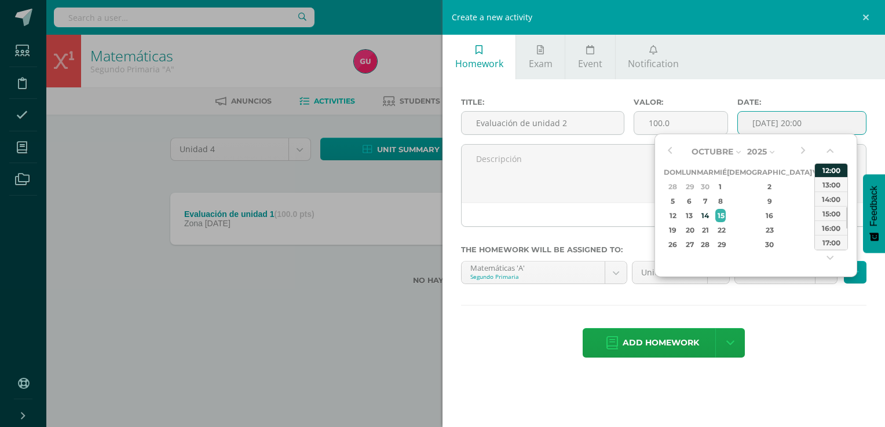
type input "[DATE] 12:00"
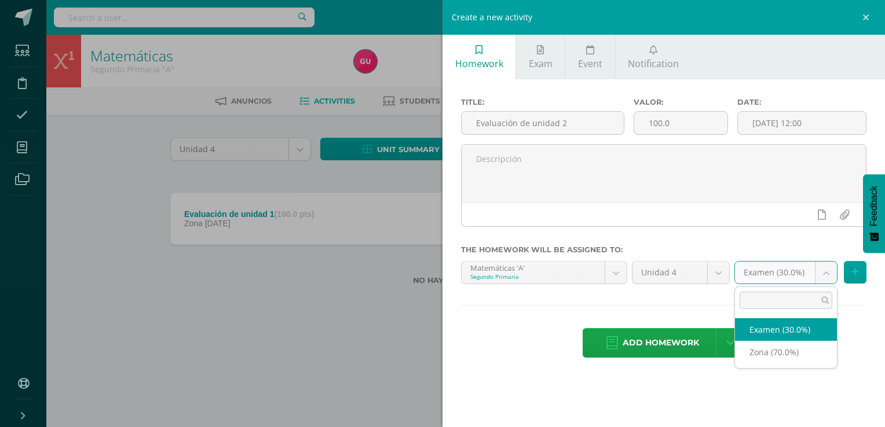
click at [824, 273] on body "Homework successfully assigned Students Discipline Attendance My courses Archiv…" at bounding box center [442, 161] width 885 height 322
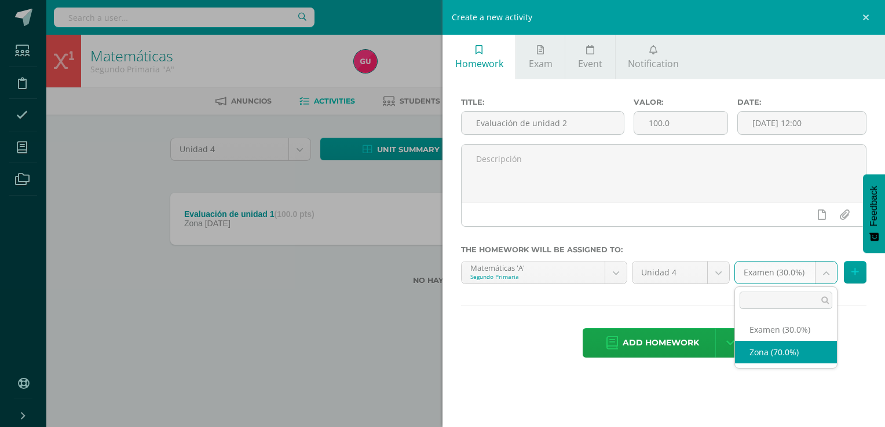
select select "37027"
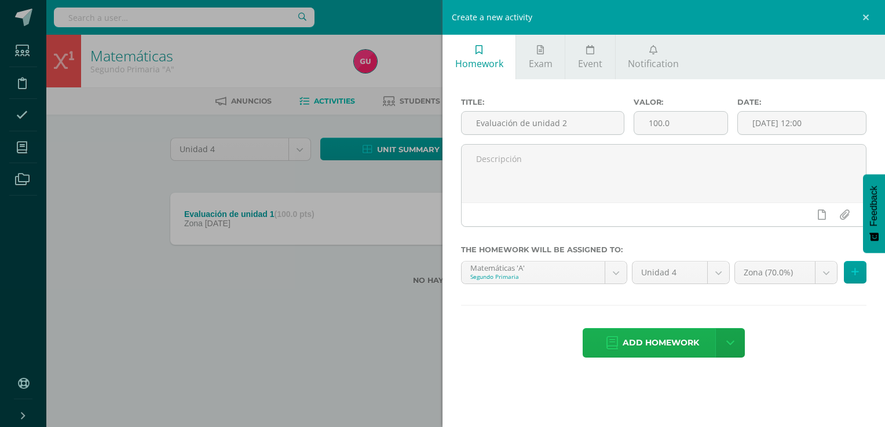
click at [655, 343] on span "Add homework" at bounding box center [660, 343] width 76 height 28
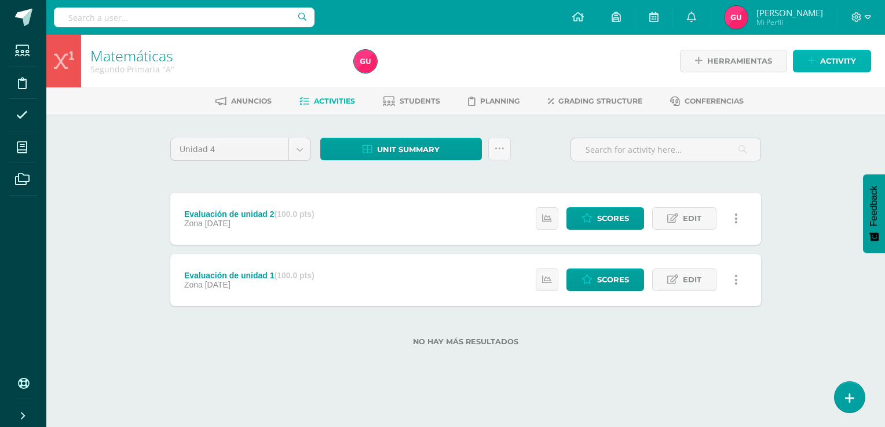
click at [832, 61] on span "Activity" at bounding box center [838, 60] width 36 height 21
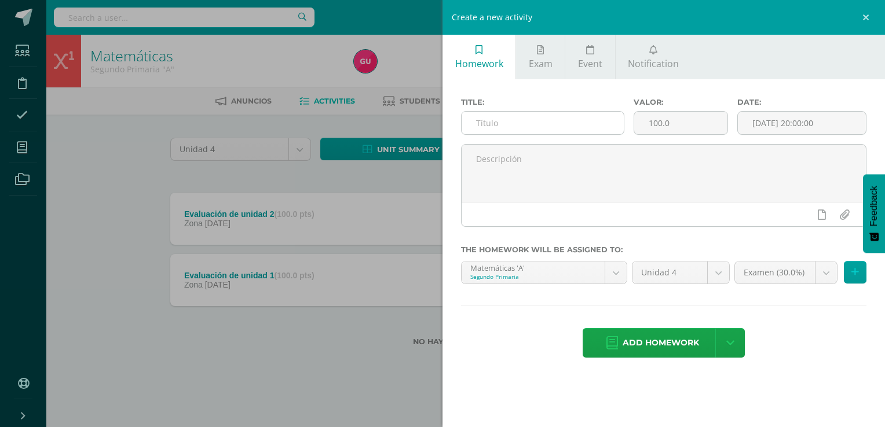
drag, startPoint x: 600, startPoint y: 109, endPoint x: 595, endPoint y: 119, distance: 11.4
click at [595, 119] on div "Title:" at bounding box center [542, 121] width 173 height 46
click at [595, 119] on input "text" at bounding box center [542, 123] width 162 height 23
type input "Evaluación de unidad"
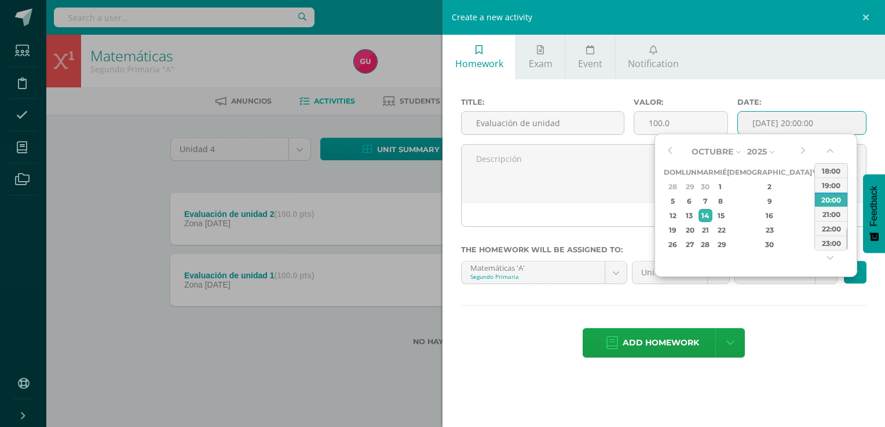
click at [801, 120] on input "[DATE] 20:00:00" at bounding box center [802, 123] width 128 height 23
click at [725, 212] on div "15" at bounding box center [720, 215] width 10 height 13
drag, startPoint x: 845, startPoint y: 245, endPoint x: 847, endPoint y: 226, distance: 19.2
click at [847, 226] on div at bounding box center [846, 220] width 1 height 21
drag, startPoint x: 846, startPoint y: 224, endPoint x: 846, endPoint y: 216, distance: 8.1
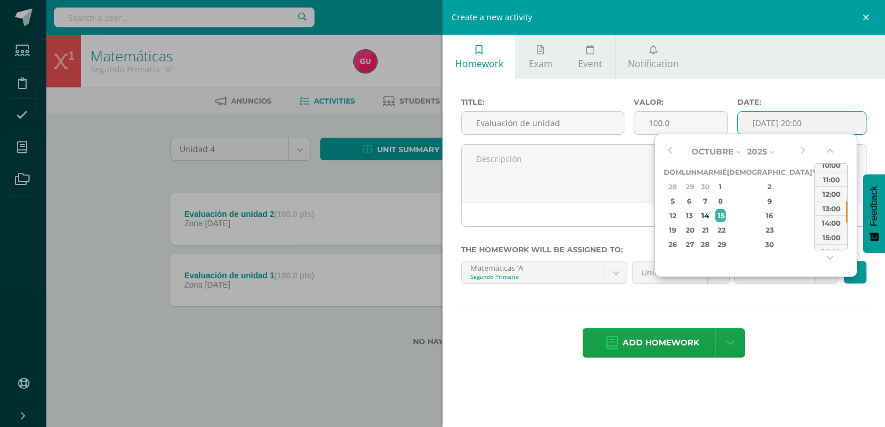
click at [846, 216] on div at bounding box center [846, 211] width 1 height 21
click at [827, 193] on div "12:00" at bounding box center [830, 193] width 32 height 14
type input "2025-10-15 12:00"
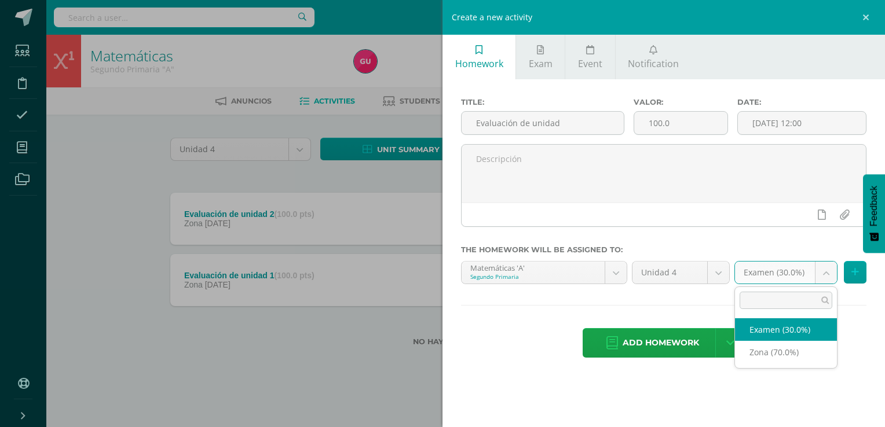
click at [817, 272] on body "Homework successfully assigned Students Discipline Attendance My courses Archiv…" at bounding box center [442, 191] width 885 height 383
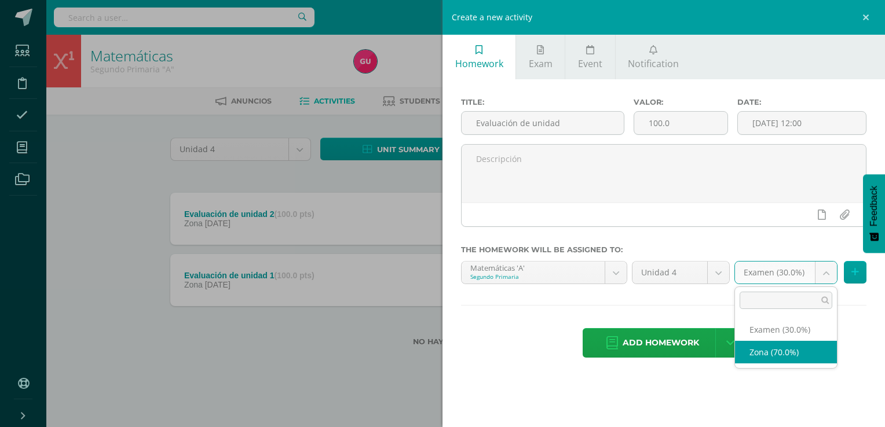
select select "37027"
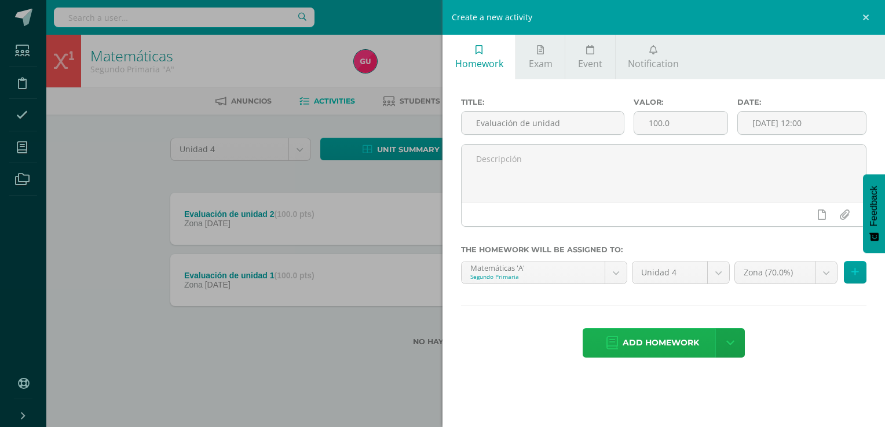
click at [648, 344] on span "Add homework" at bounding box center [660, 343] width 76 height 28
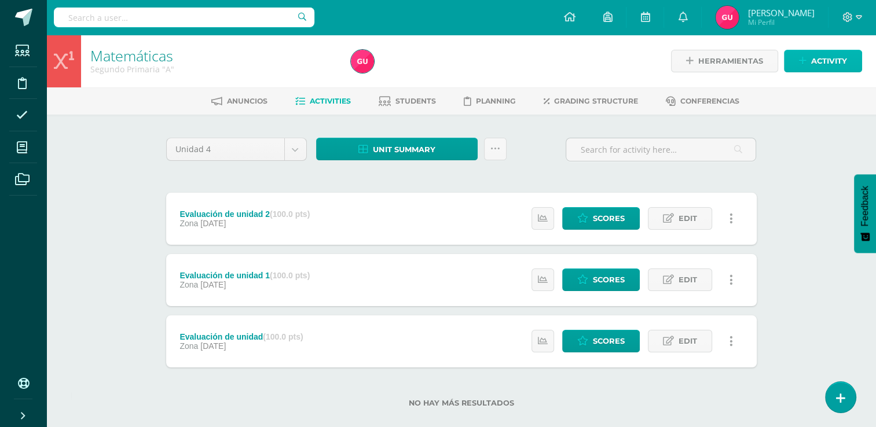
click at [812, 66] on span "Activity" at bounding box center [829, 60] width 36 height 21
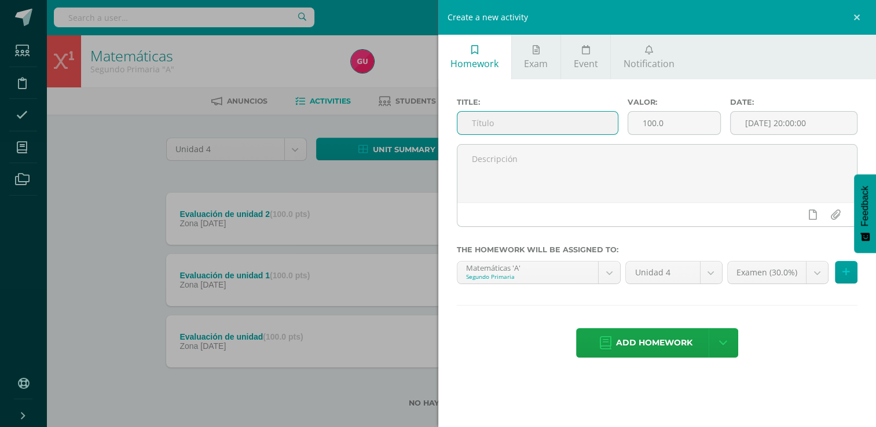
click at [565, 125] on input "text" at bounding box center [537, 123] width 160 height 23
type input "Actividades del cuaderno"
click at [804, 130] on input "[DATE] 20:00:00" at bounding box center [794, 123] width 126 height 23
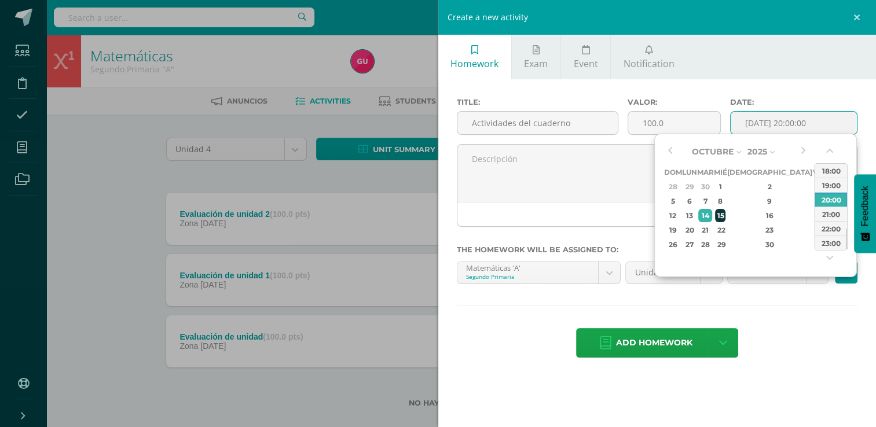
click at [725, 214] on div "15" at bounding box center [720, 215] width 10 height 13
drag, startPoint x: 845, startPoint y: 237, endPoint x: 849, endPoint y: 216, distance: 21.8
click at [849, 216] on div "Octubre Enero Febrero Marzo [PERSON_NAME] [PERSON_NAME] Octubre Noviembre [DATE…" at bounding box center [755, 206] width 203 height 144
click at [831, 171] on div "12:00" at bounding box center [830, 170] width 32 height 14
type input "2025-10-15 12:00"
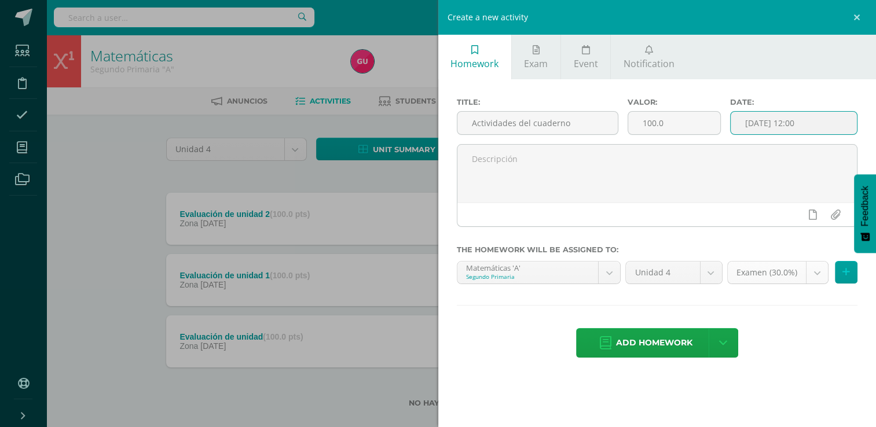
click at [819, 271] on body "Homework successfully assigned Students Discipline Attendance My courses Archiv…" at bounding box center [438, 222] width 876 height 445
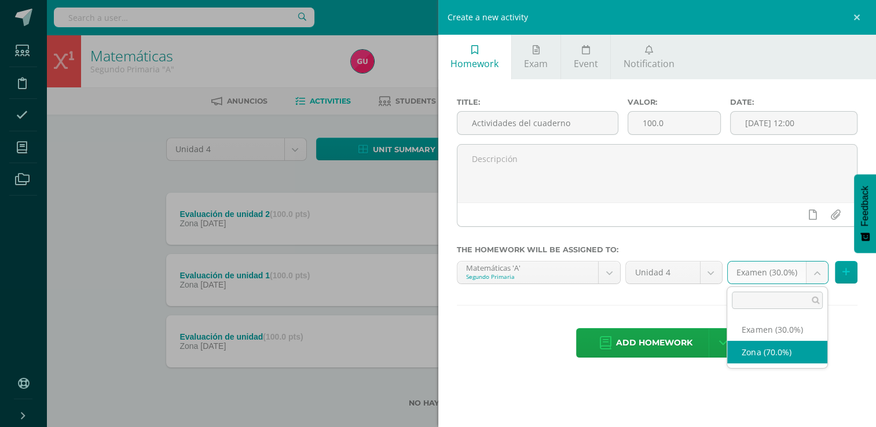
select select "37027"
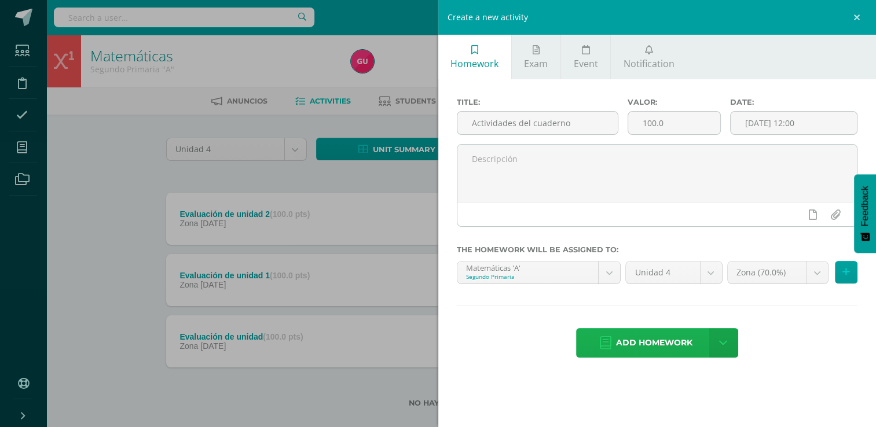
click at [667, 340] on span "Add homework" at bounding box center [654, 343] width 76 height 28
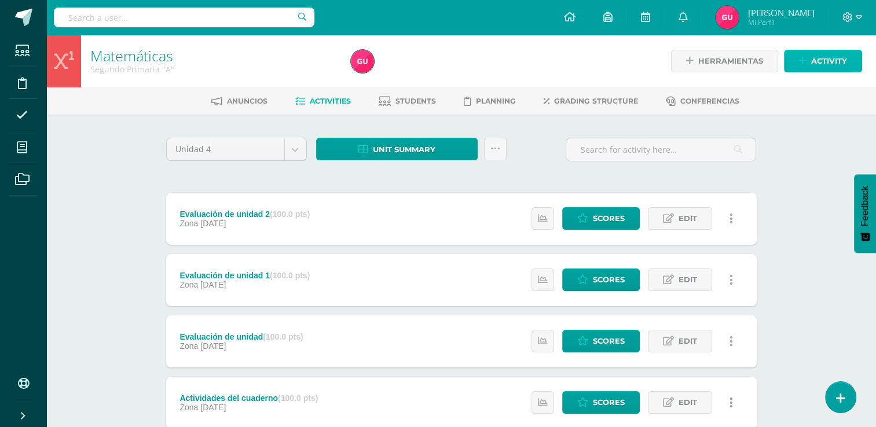
click at [805, 61] on icon at bounding box center [803, 61] width 8 height 10
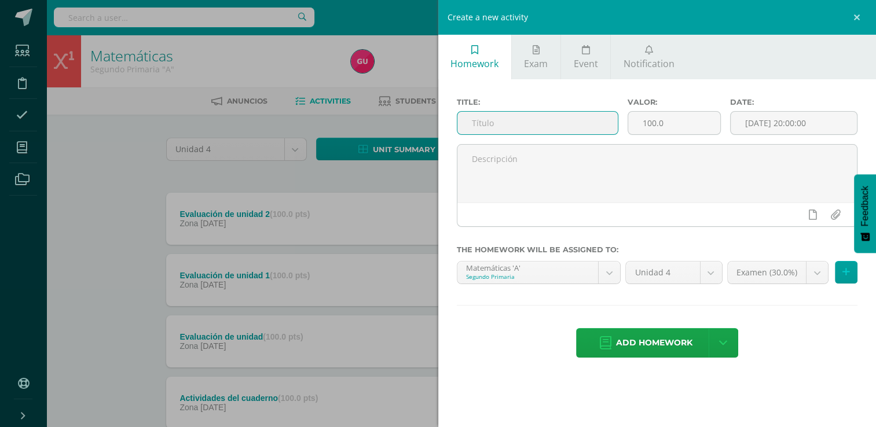
click at [560, 115] on input "text" at bounding box center [537, 123] width 160 height 23
type input "Examen"
click at [817, 129] on input "[DATE] 20:00:00" at bounding box center [794, 123] width 126 height 23
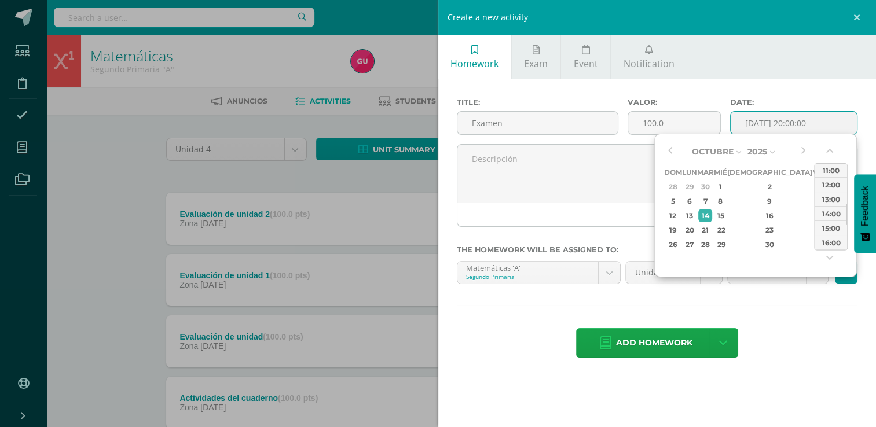
drag, startPoint x: 846, startPoint y: 236, endPoint x: 847, endPoint y: 210, distance: 25.5
click at [847, 210] on div "Octubre Enero Febrero Marzo [PERSON_NAME] [PERSON_NAME] Octubre Noviembre [DATE…" at bounding box center [755, 206] width 203 height 144
click at [826, 188] on div "12:00" at bounding box center [830, 186] width 32 height 14
type input "[DATE] 12:00"
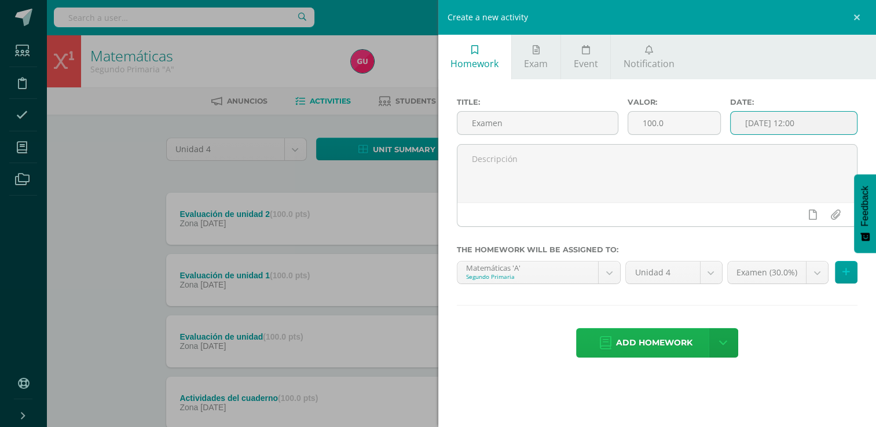
click at [663, 338] on span "Add homework" at bounding box center [654, 343] width 76 height 28
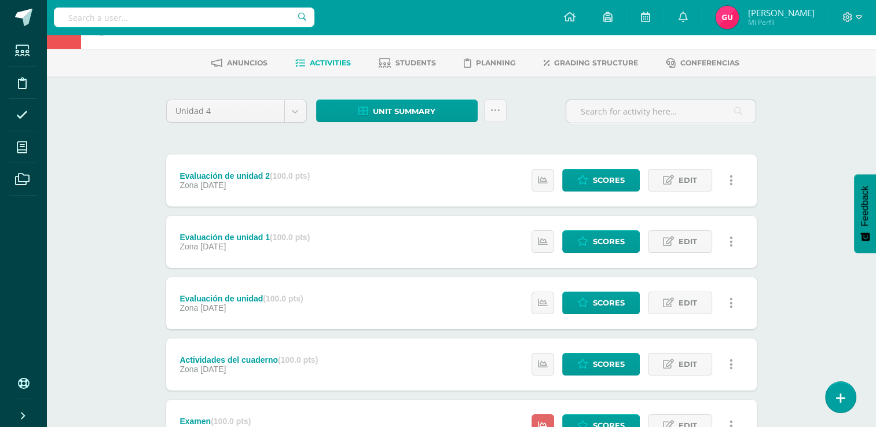
scroll to position [140, 0]
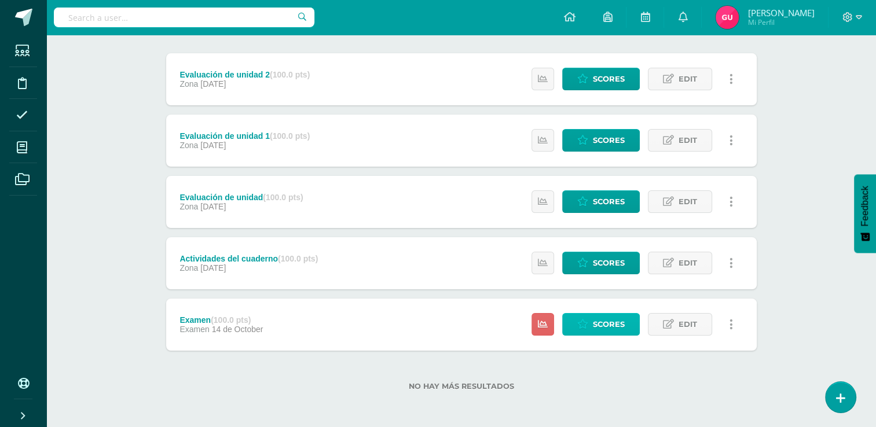
click at [607, 329] on span "Scores" at bounding box center [609, 324] width 32 height 21
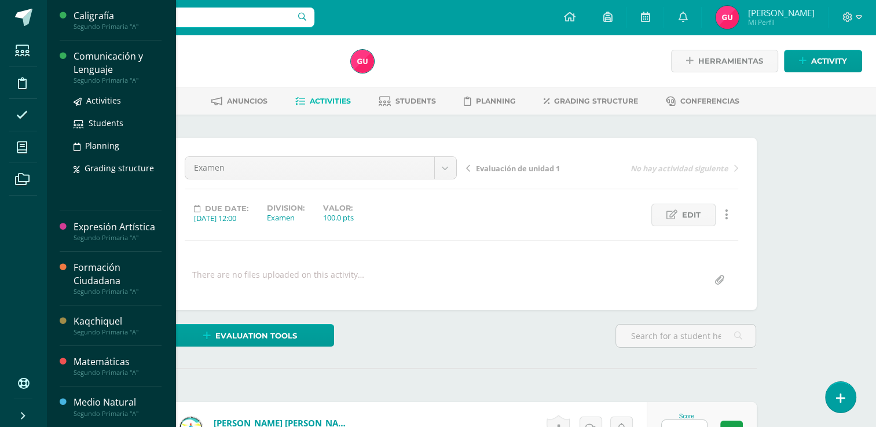
click at [86, 64] on div "Comunicación y Lenguaje" at bounding box center [118, 63] width 88 height 27
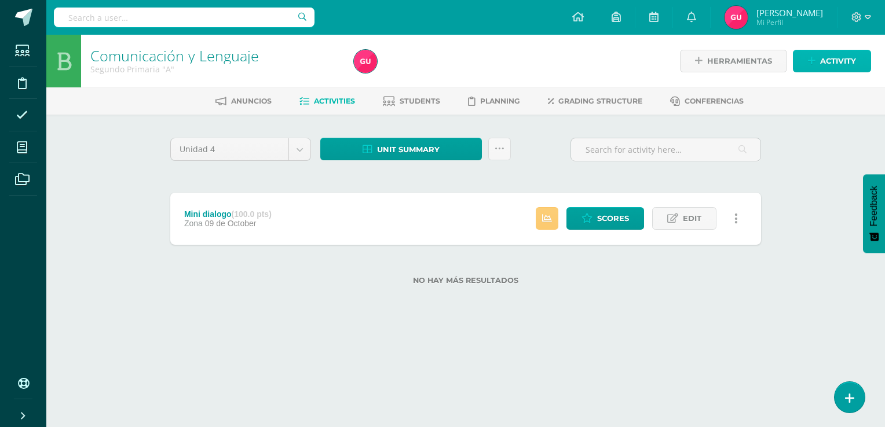
click at [831, 53] on span "Activity" at bounding box center [838, 60] width 36 height 21
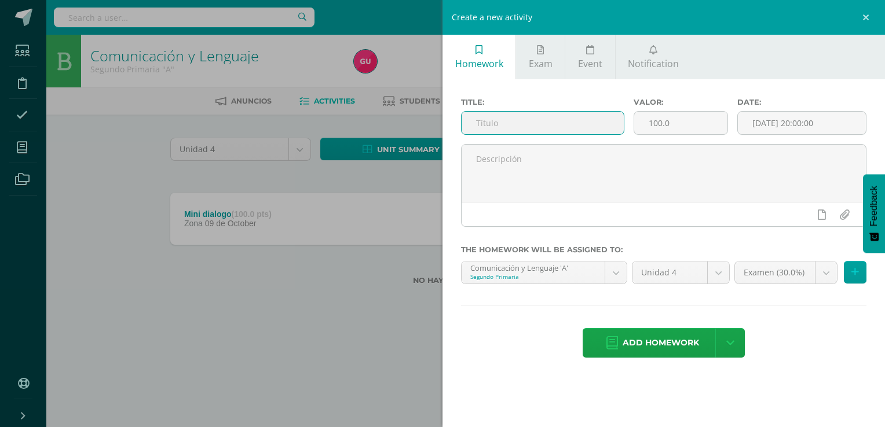
click at [542, 121] on input "text" at bounding box center [542, 123] width 162 height 23
type input "U"
type input "Evaluación de unidad 1"
click at [810, 120] on input "[DATE] 20:00:00" at bounding box center [802, 123] width 128 height 23
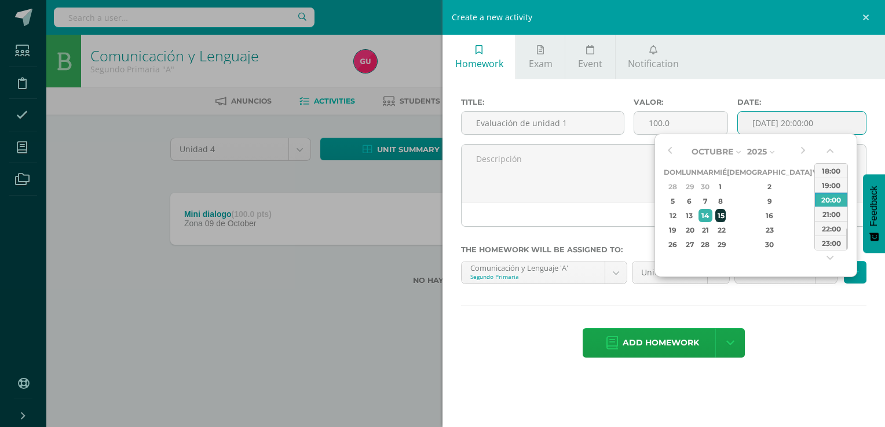
click at [725, 212] on div "15" at bounding box center [720, 215] width 10 height 13
click at [847, 240] on div "00:00 01:00 02:00 03:00 04:00 05:00 06:00 07:00 08:00 09:00 10:00 11:00 12:00 1…" at bounding box center [831, 206] width 34 height 87
drag, startPoint x: 846, startPoint y: 236, endPoint x: 847, endPoint y: 216, distance: 19.7
click at [847, 216] on div at bounding box center [846, 219] width 1 height 21
click at [828, 207] on div "15:00" at bounding box center [830, 206] width 32 height 14
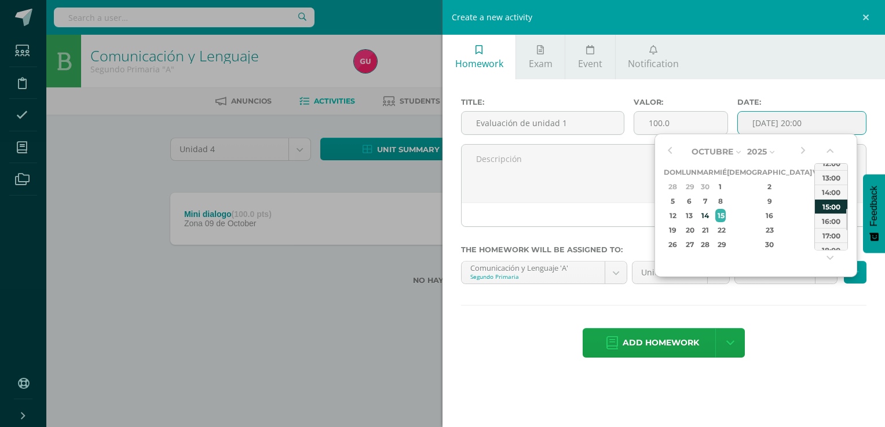
type input "2025-10-15 15:00"
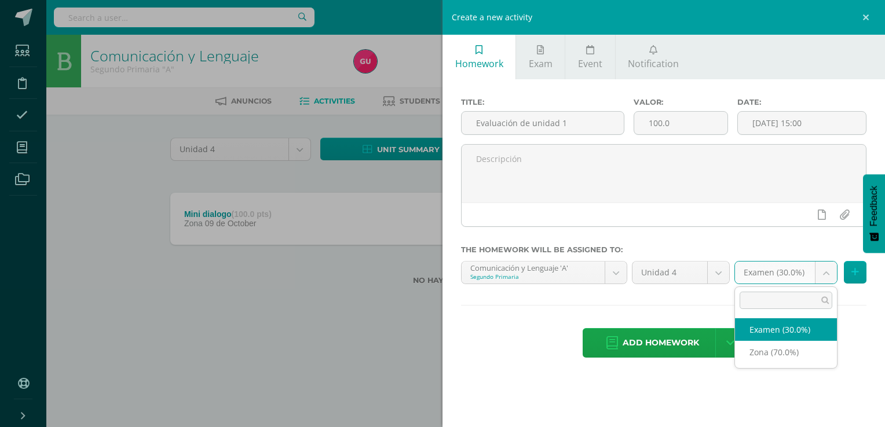
click at [831, 274] on body "Students Discipline Attendance My courses Archivos Soporte Help Reportar un pro…" at bounding box center [442, 161] width 885 height 322
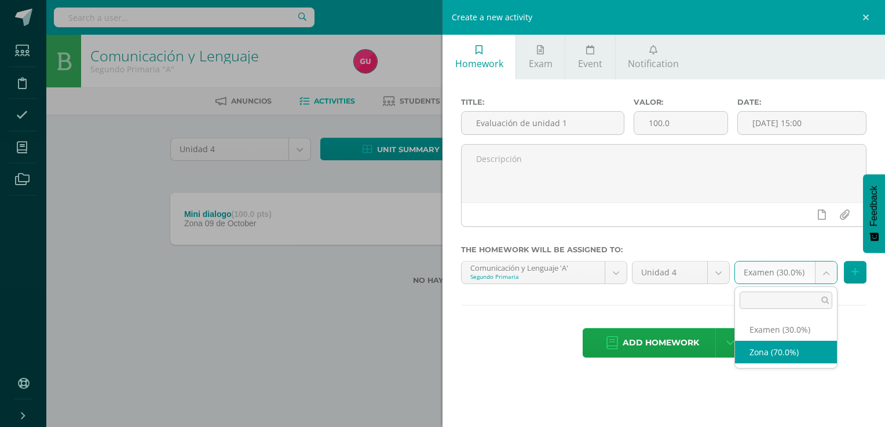
select select "36742"
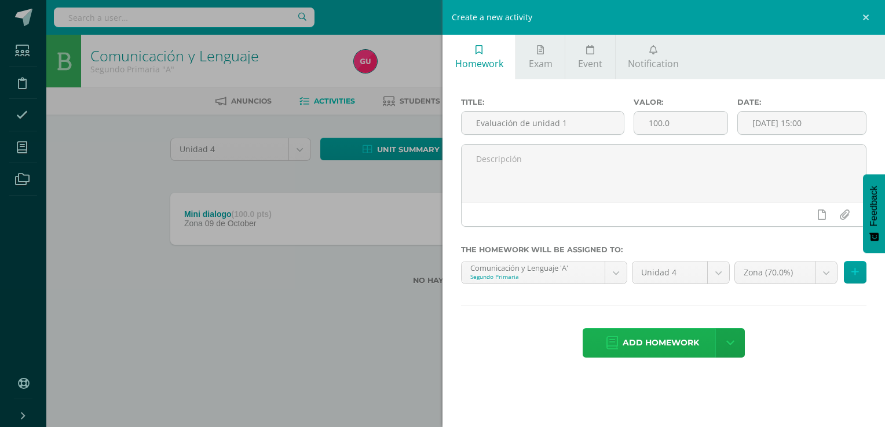
click at [660, 344] on span "Add homework" at bounding box center [660, 343] width 76 height 28
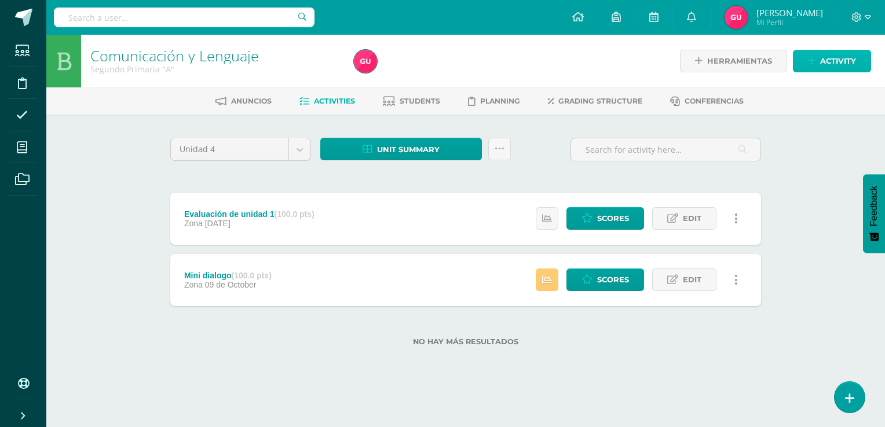
click at [841, 56] on span "Activity" at bounding box center [838, 60] width 36 height 21
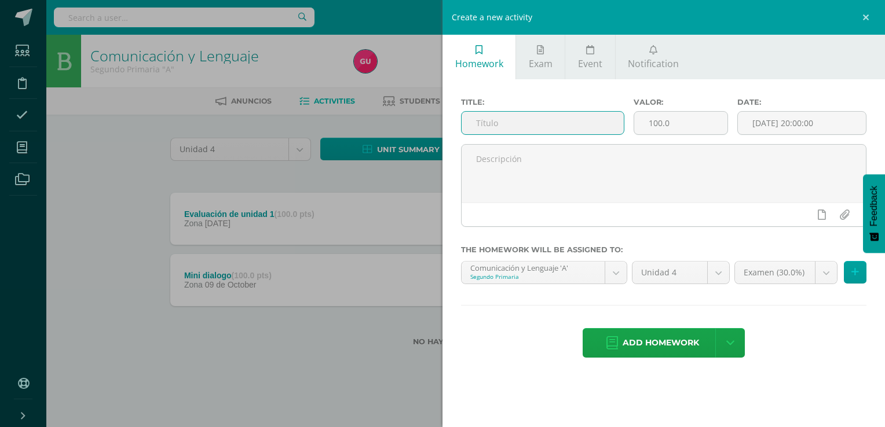
click at [589, 122] on input "text" at bounding box center [542, 123] width 162 height 23
type input "Evaluación de unidad 2"
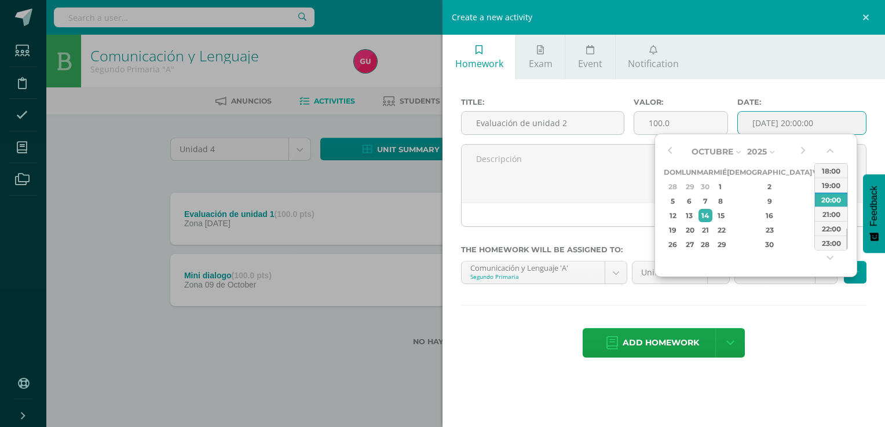
click at [828, 116] on input "[DATE] 20:00:00" at bounding box center [802, 123] width 128 height 23
click at [725, 213] on div "15" at bounding box center [720, 215] width 10 height 13
drag, startPoint x: 846, startPoint y: 243, endPoint x: 847, endPoint y: 219, distance: 24.3
click at [847, 219] on div "00:00 01:00 02:00 03:00 04:00 05:00 06:00 07:00 08:00 09:00 10:00 11:00 12:00 1…" at bounding box center [831, 206] width 34 height 87
click at [827, 186] on div "12:00" at bounding box center [830, 182] width 32 height 14
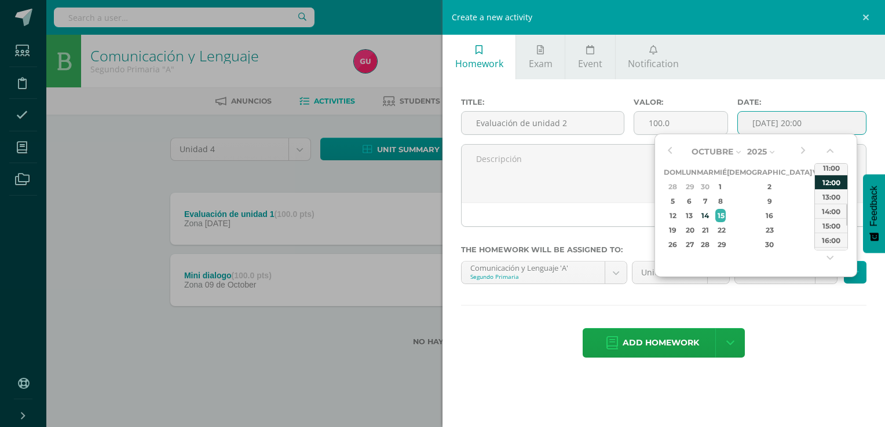
type input "2025-10-15 12:00"
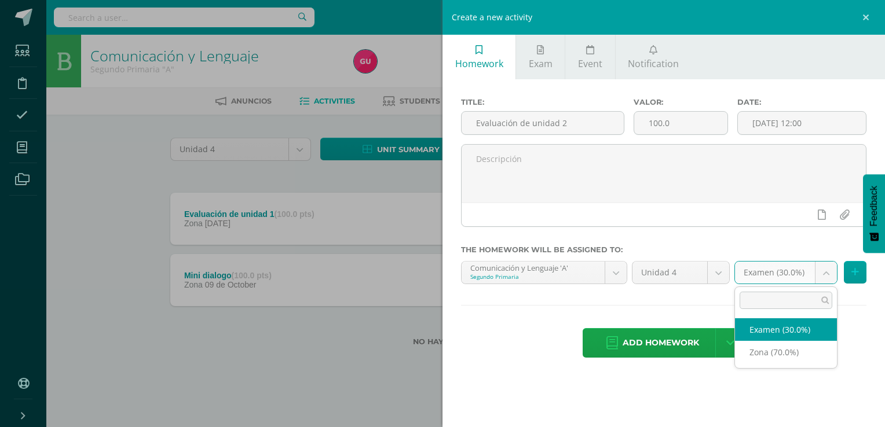
click at [828, 274] on body "Homework successfully assigned Students Discipline Attendance My courses Archiv…" at bounding box center [442, 191] width 885 height 383
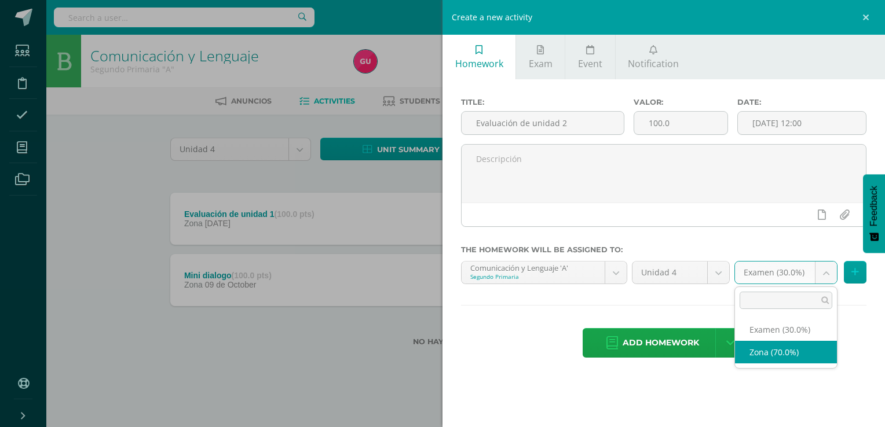
select select "36742"
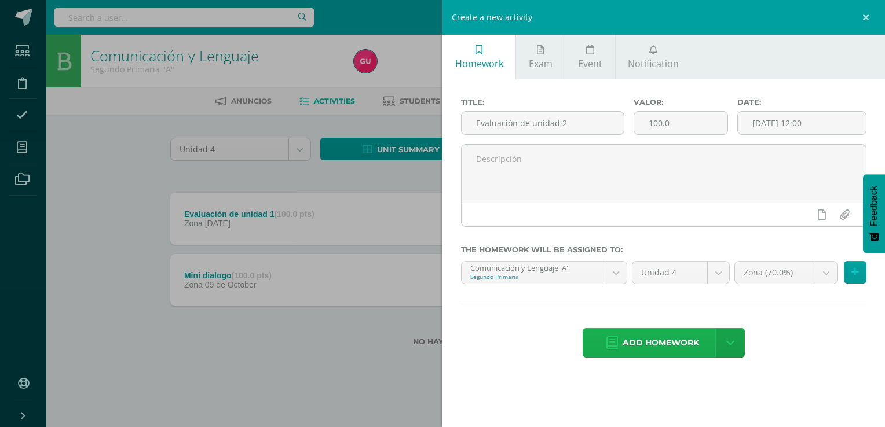
click at [650, 345] on span "Add homework" at bounding box center [660, 343] width 76 height 28
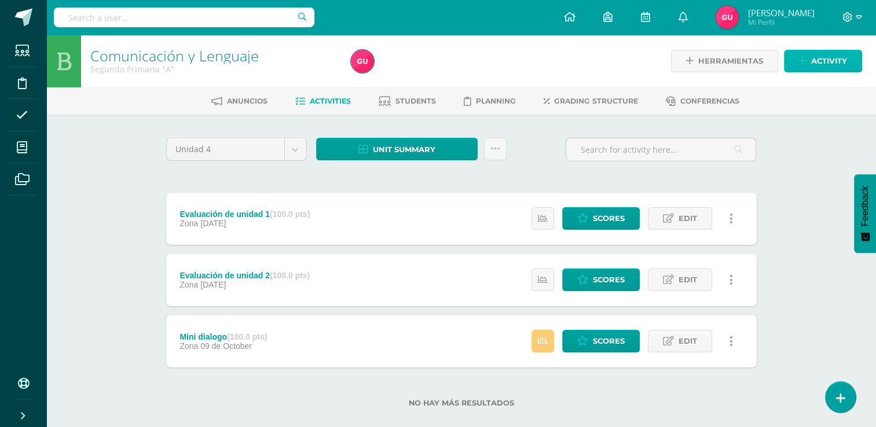
click at [806, 57] on icon at bounding box center [803, 61] width 8 height 10
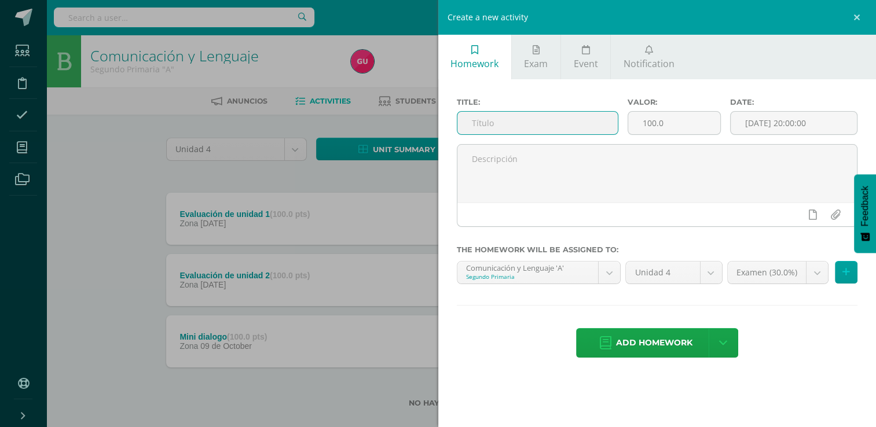
click at [581, 124] on input "text" at bounding box center [537, 123] width 160 height 23
type input "Evaluación de unidad 3"
click at [824, 126] on input "[DATE] 20:00:00" at bounding box center [794, 123] width 126 height 23
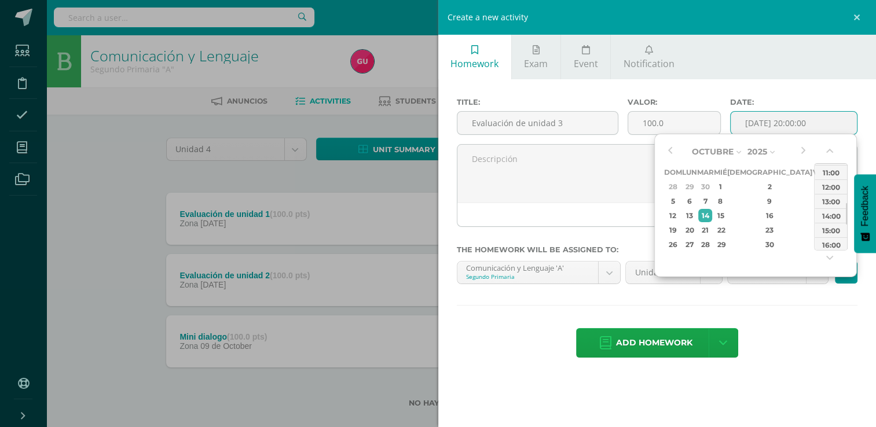
drag, startPoint x: 845, startPoint y: 240, endPoint x: 849, endPoint y: 214, distance: 25.8
click at [849, 214] on div "Octubre Enero Febrero Marzo [PERSON_NAME] [PERSON_NAME] Octubre Noviembre [DATE…" at bounding box center [755, 206] width 203 height 144
drag, startPoint x: 847, startPoint y: 223, endPoint x: 847, endPoint y: 215, distance: 8.1
click at [847, 215] on div "00:00 01:00 02:00 03:00 04:00 05:00 06:00 07:00 08:00 09:00 10:00 11:00 12:00 1…" at bounding box center [831, 206] width 34 height 87
click at [831, 184] on div "12:00" at bounding box center [830, 186] width 32 height 14
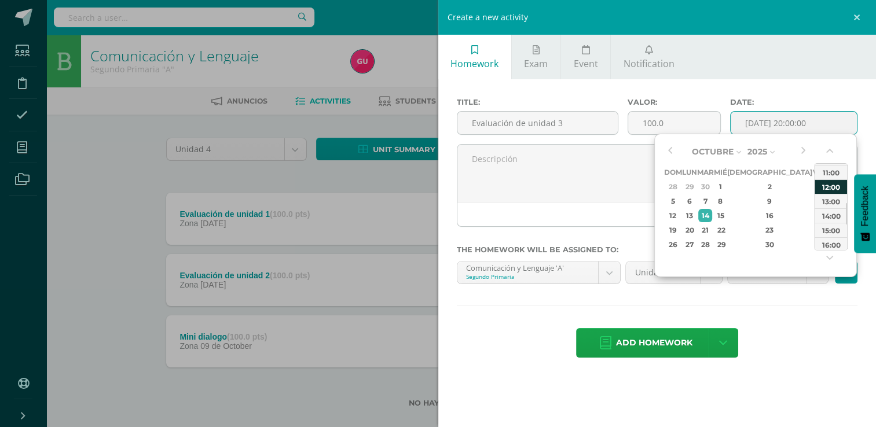
type input "[DATE] 12:00"
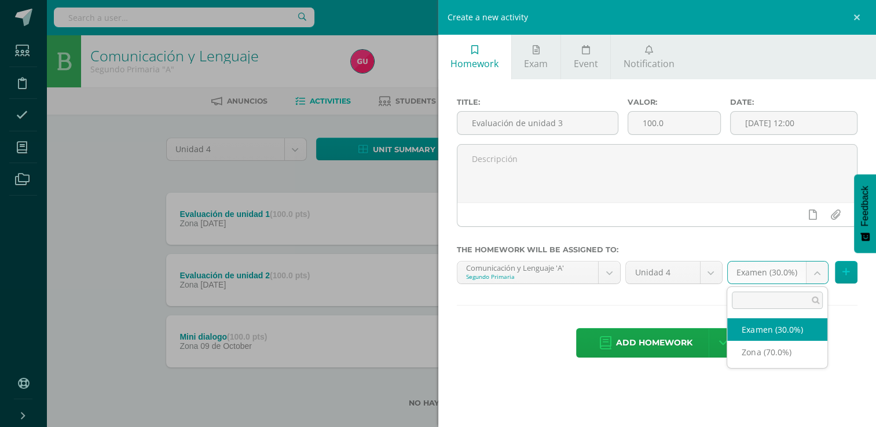
click at [821, 274] on body "Homework successfully assigned Students Discipline Attendance My courses Archiv…" at bounding box center [438, 222] width 876 height 445
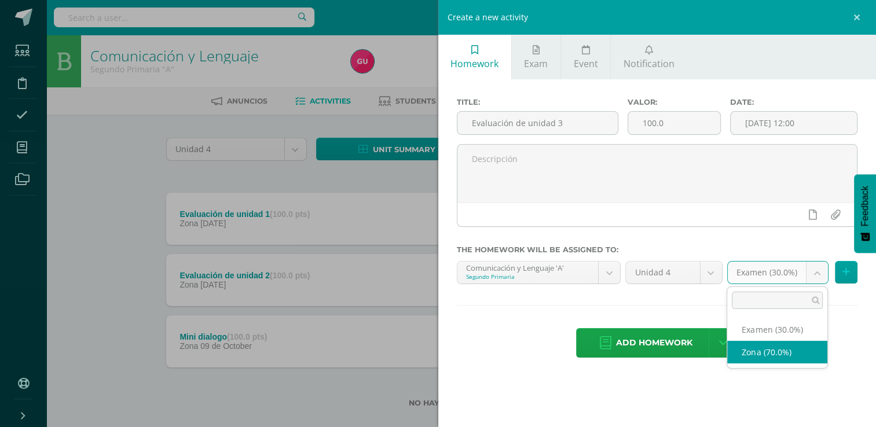
select select "36742"
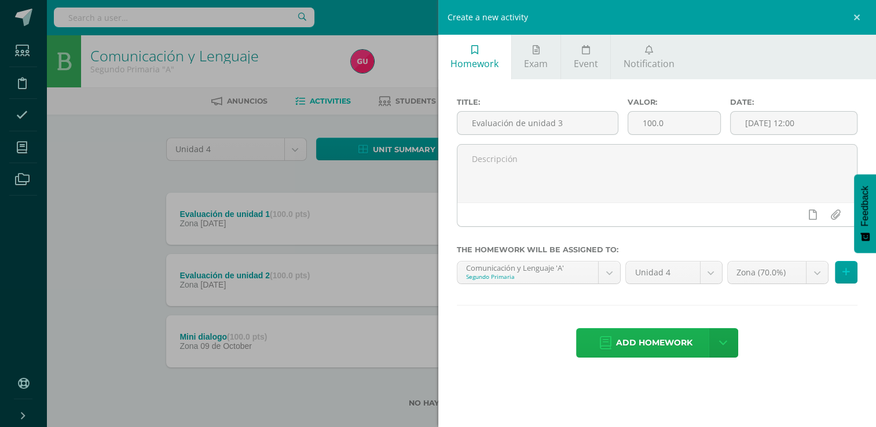
click at [655, 353] on span "Add homework" at bounding box center [654, 343] width 76 height 28
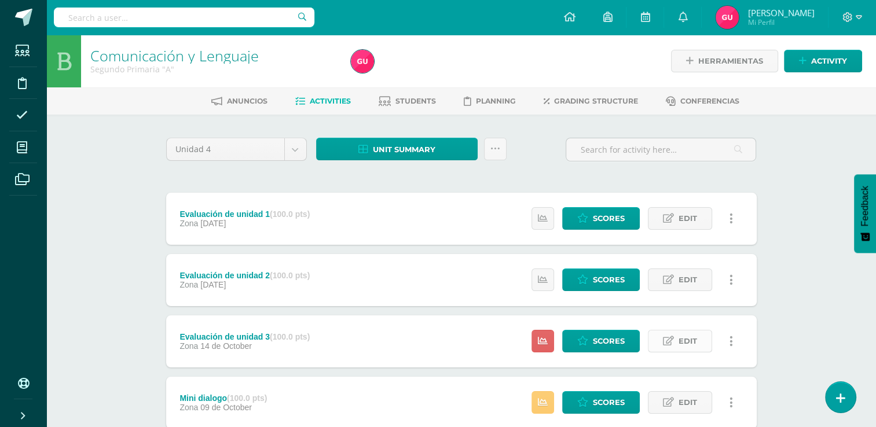
click at [660, 342] on link "Edit" at bounding box center [680, 341] width 64 height 23
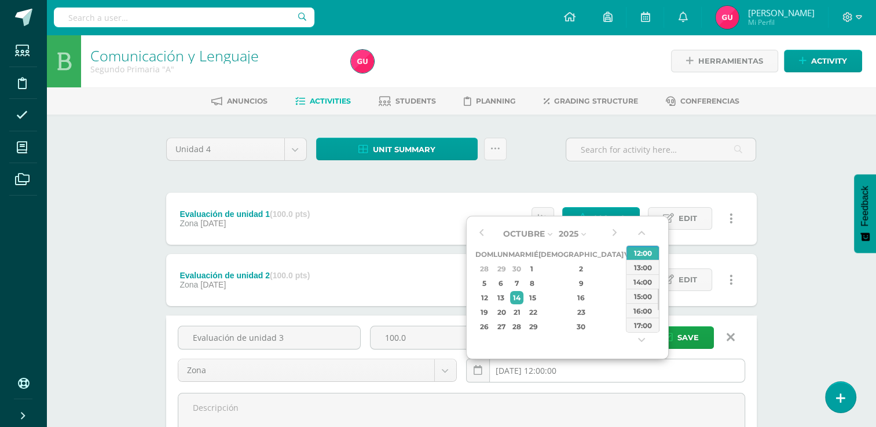
click at [597, 369] on input "[DATE] 12:00:00" at bounding box center [606, 370] width 278 height 23
click at [537, 298] on div "15" at bounding box center [531, 297] width 10 height 13
type input "[DATE] 12:00"
click at [684, 337] on span "Save" at bounding box center [687, 337] width 21 height 21
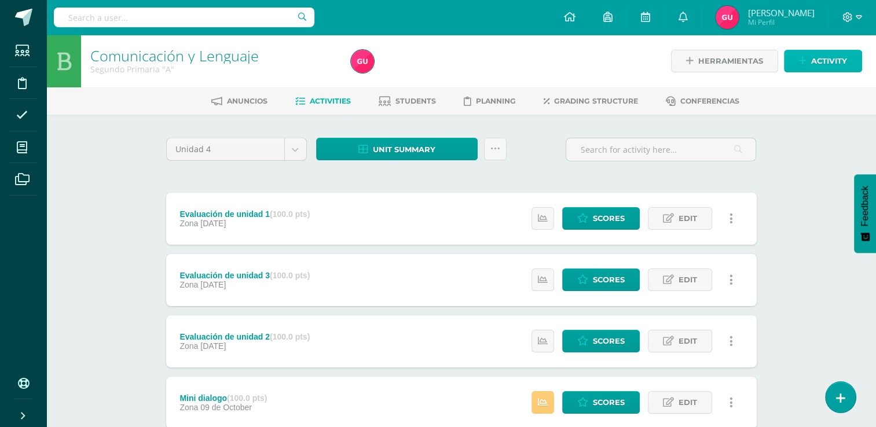
click at [795, 59] on link "Activity" at bounding box center [823, 61] width 78 height 23
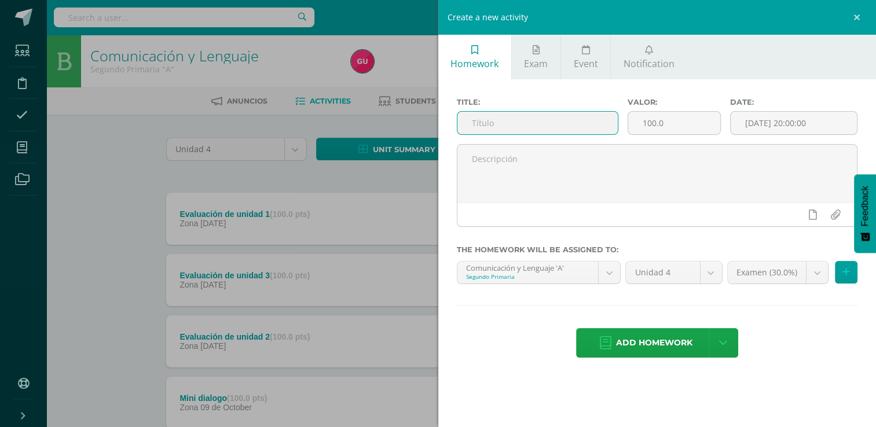
click at [556, 124] on input "text" at bounding box center [537, 123] width 160 height 23
type input "Actividades y dictados del cuaderno"
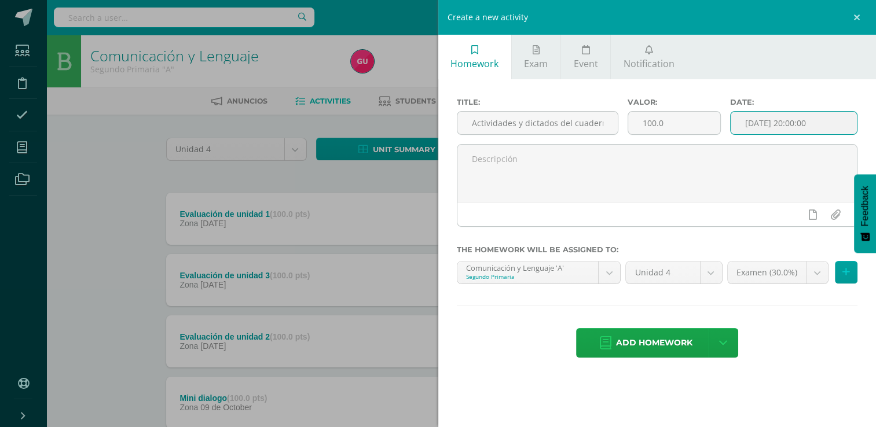
click at [822, 130] on input "[DATE] 20:00:00" at bounding box center [794, 123] width 126 height 23
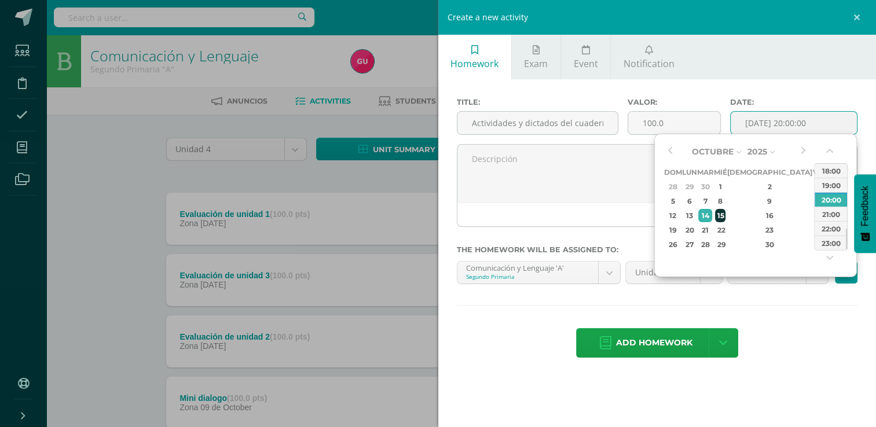
click at [725, 215] on div "15" at bounding box center [720, 215] width 10 height 13
drag, startPoint x: 846, startPoint y: 237, endPoint x: 847, endPoint y: 215, distance: 22.6
click at [847, 215] on div at bounding box center [846, 217] width 1 height 21
click at [830, 173] on div "12:00" at bounding box center [830, 175] width 32 height 14
type input "2025-10-15 12:00"
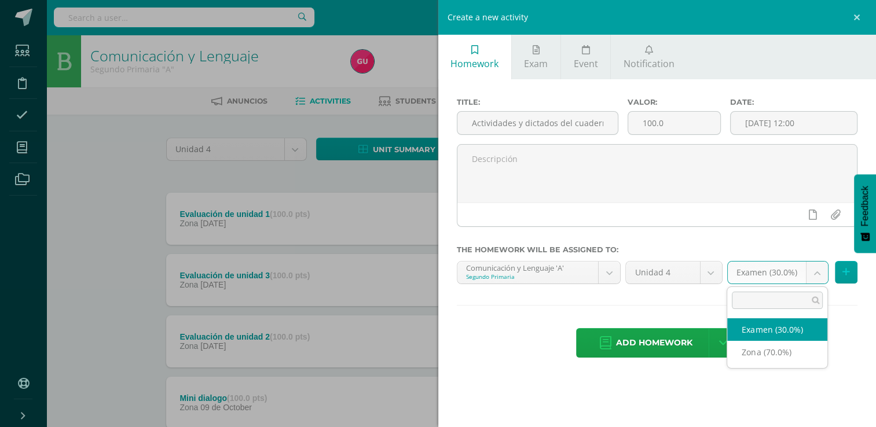
click at [815, 279] on body "The homework Evaluación de unidad 3 was successfully edited. Students Disciplin…" at bounding box center [438, 253] width 876 height 506
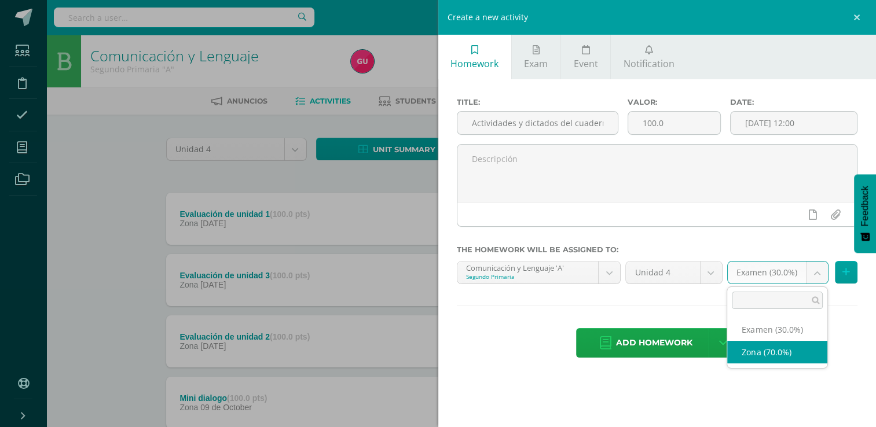
select select "36742"
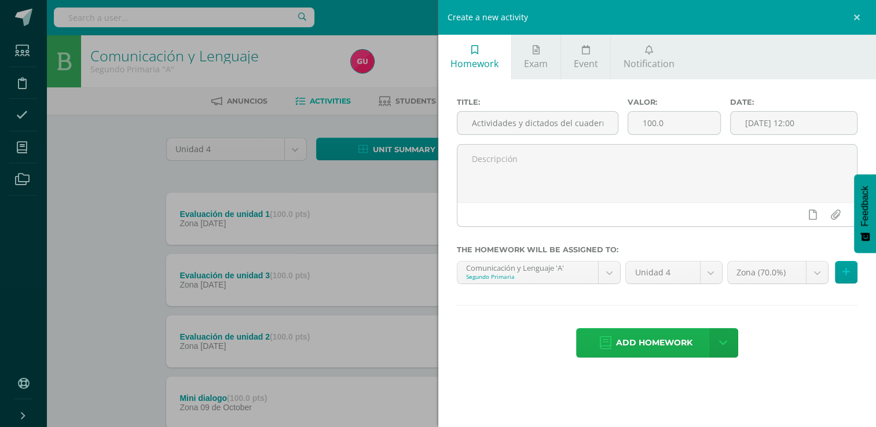
click at [653, 336] on span "Add homework" at bounding box center [654, 343] width 76 height 28
